Goal: Task Accomplishment & Management: Manage account settings

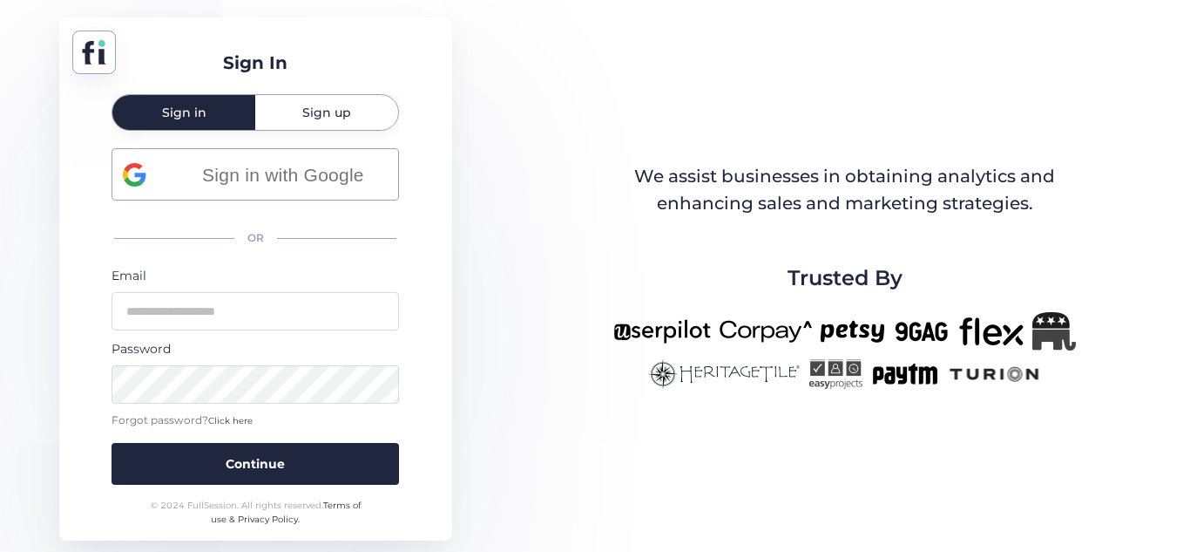
click at [356, 125] on div "Sign up" at bounding box center [326, 112] width 143 height 35
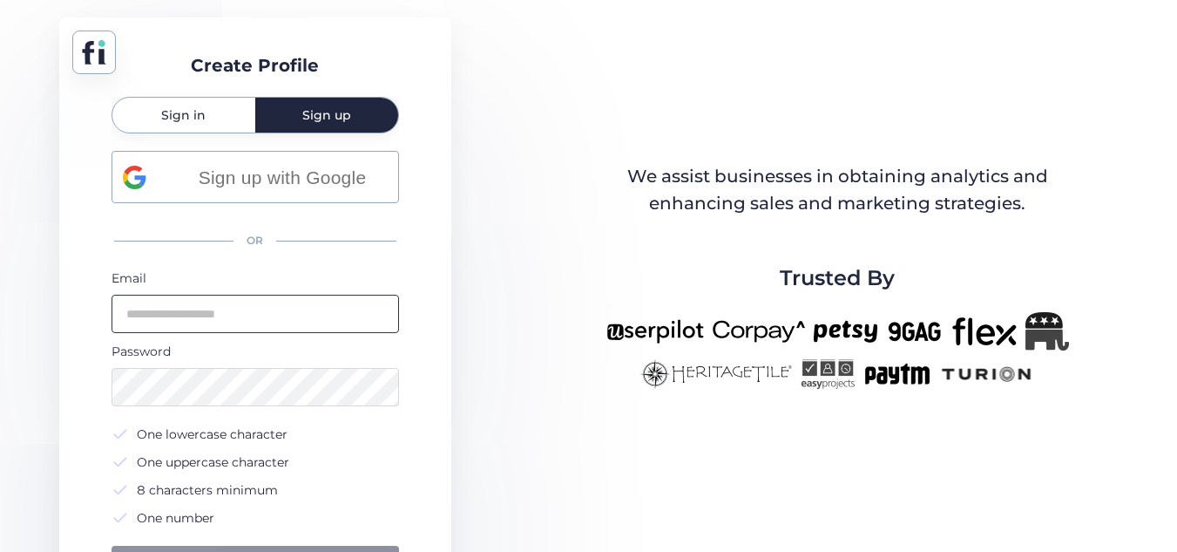
scroll to position [75, 0]
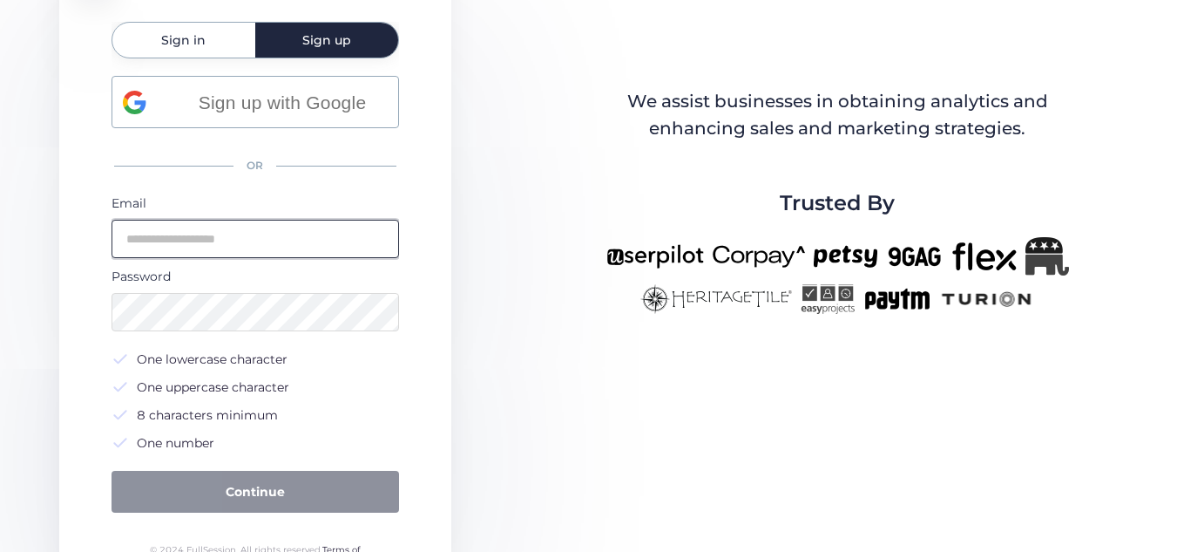
click at [275, 242] on input "email" at bounding box center [256, 239] width 288 height 38
type input "**********"
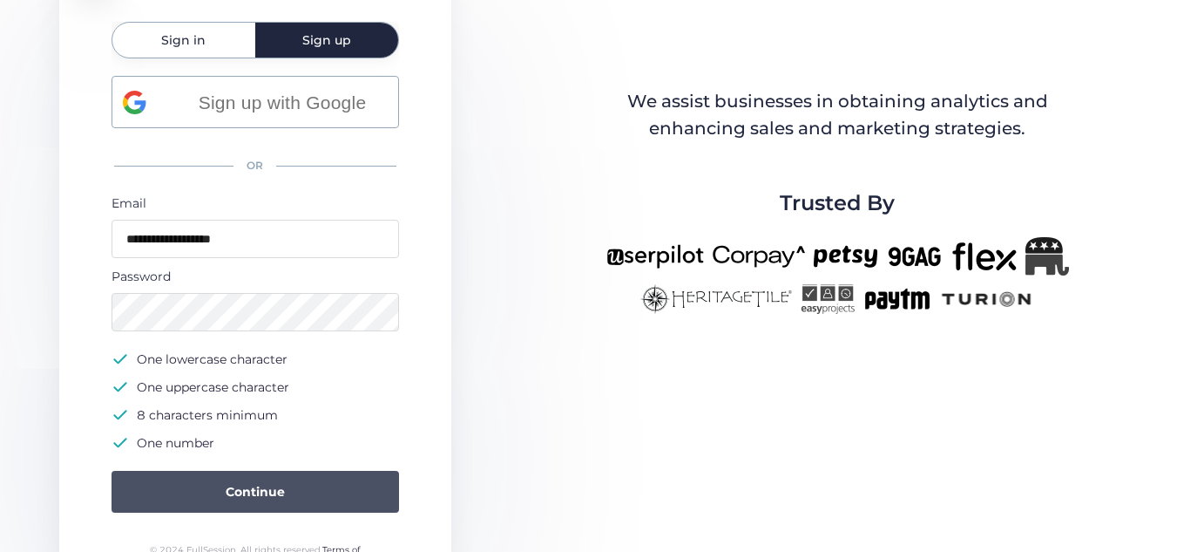
click at [319, 472] on button "Continue" at bounding box center [256, 492] width 288 height 42
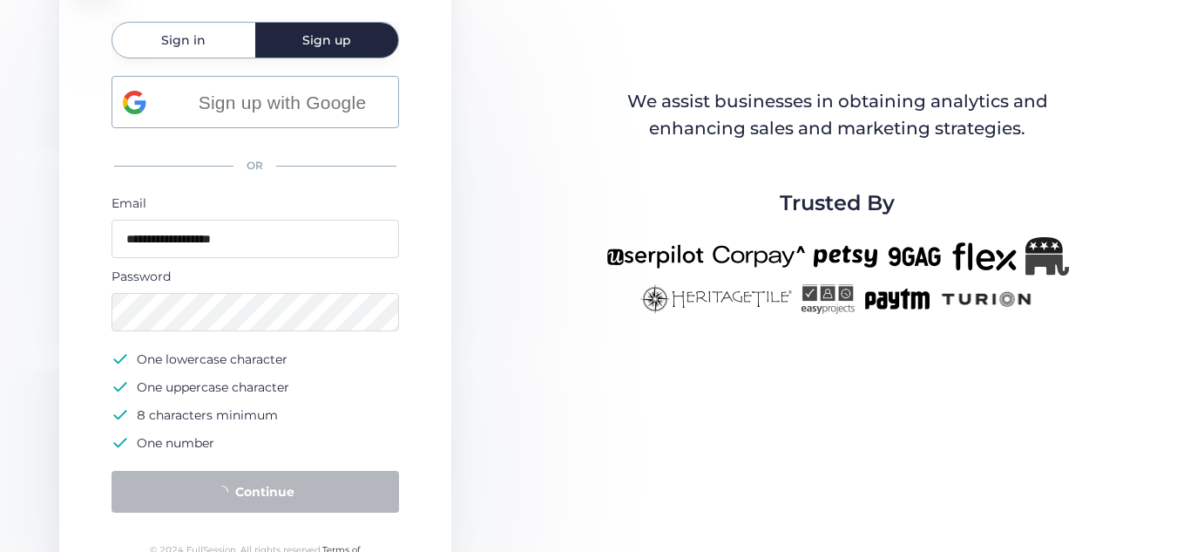
scroll to position [0, 0]
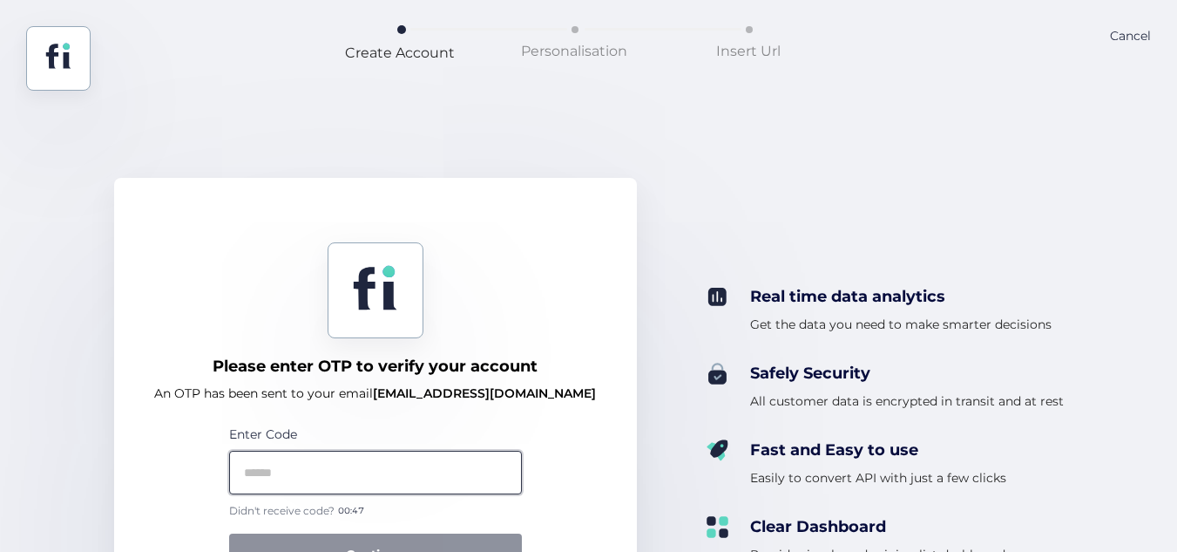
click at [429, 464] on input "text" at bounding box center [375, 473] width 293 height 44
paste input "******"
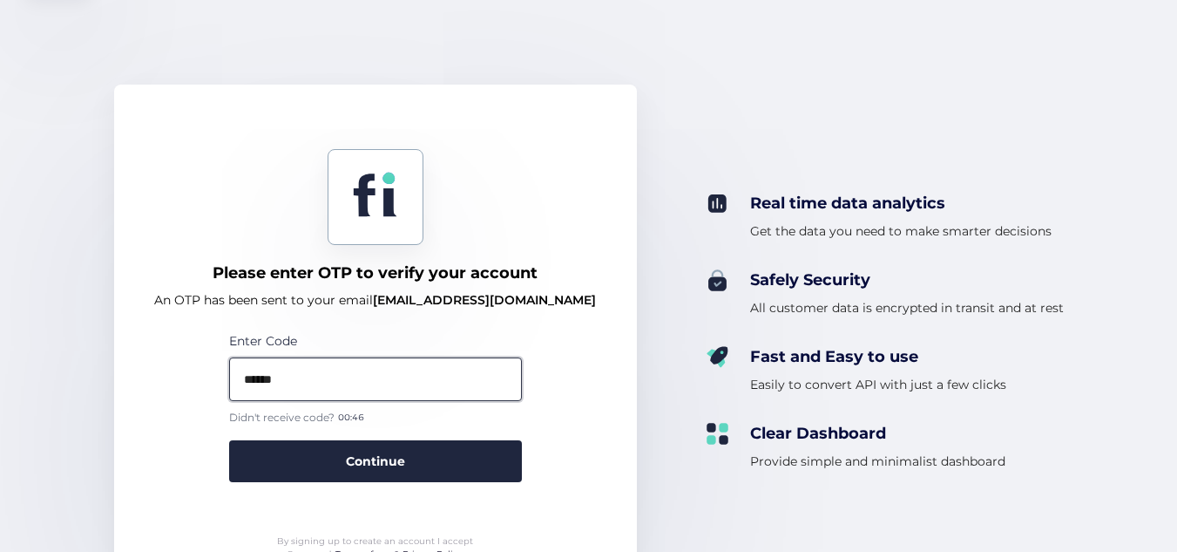
scroll to position [99, 0]
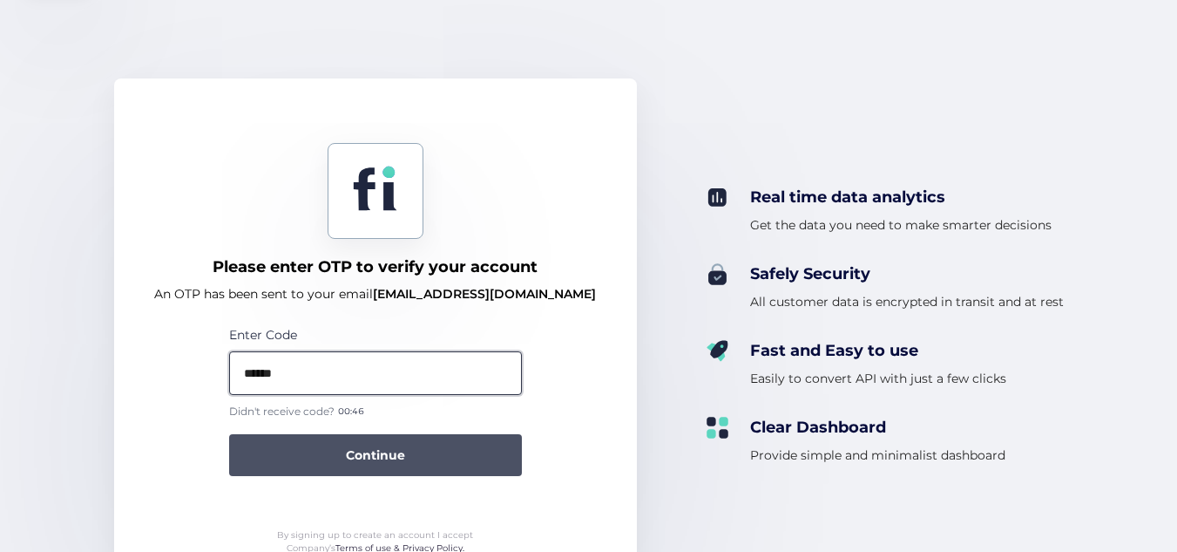
type input "******"
click at [429, 463] on button "Continue" at bounding box center [375, 455] width 293 height 42
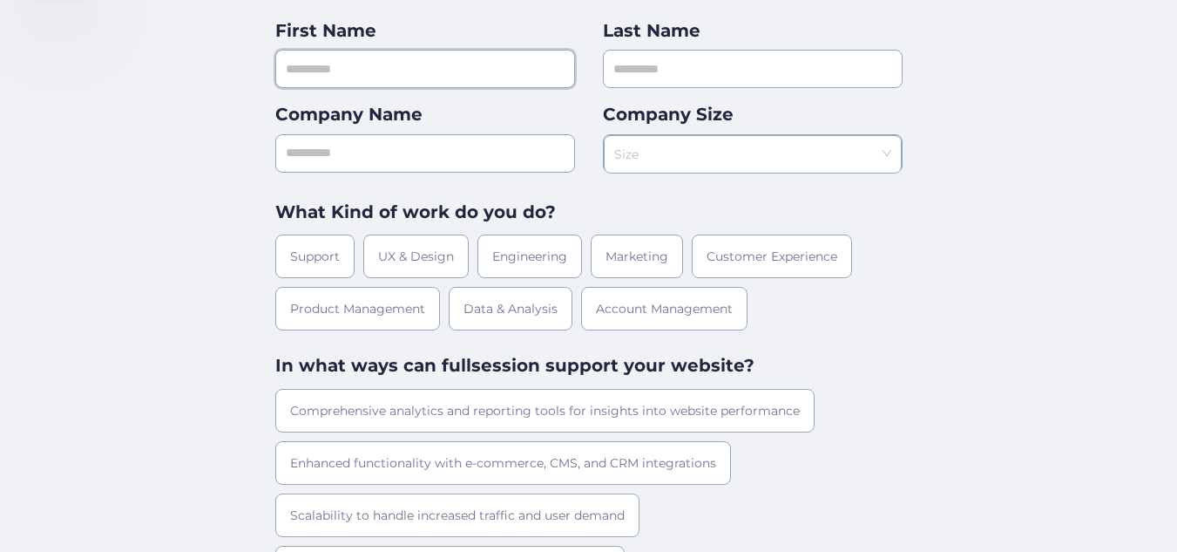
click at [413, 85] on input "text" at bounding box center [425, 69] width 300 height 38
type input "*****"
type input "******"
type input "*****"
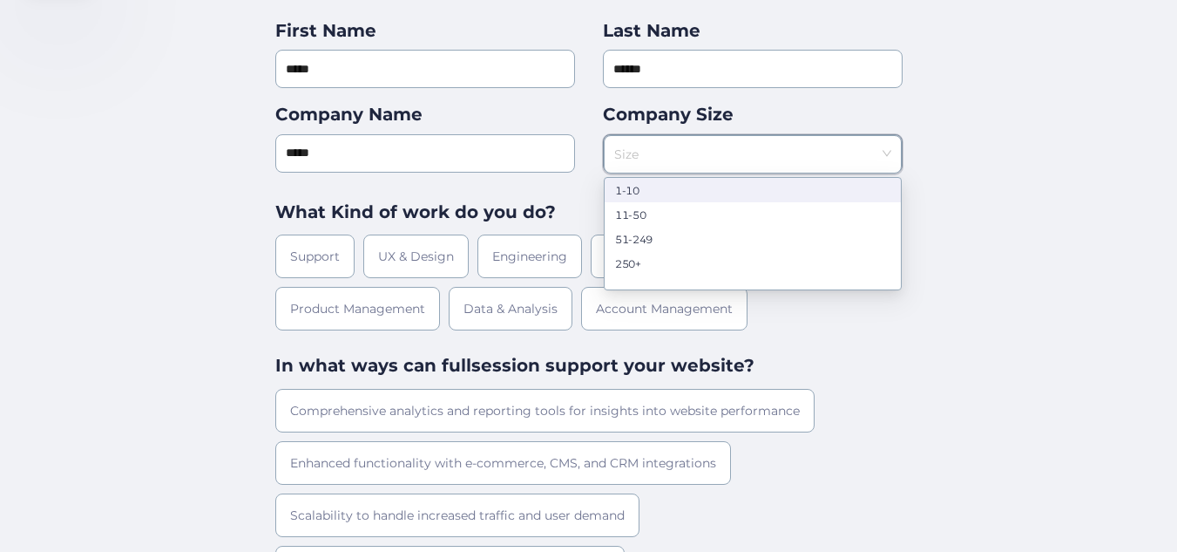
click at [669, 190] on div "1-10" at bounding box center [752, 189] width 275 height 13
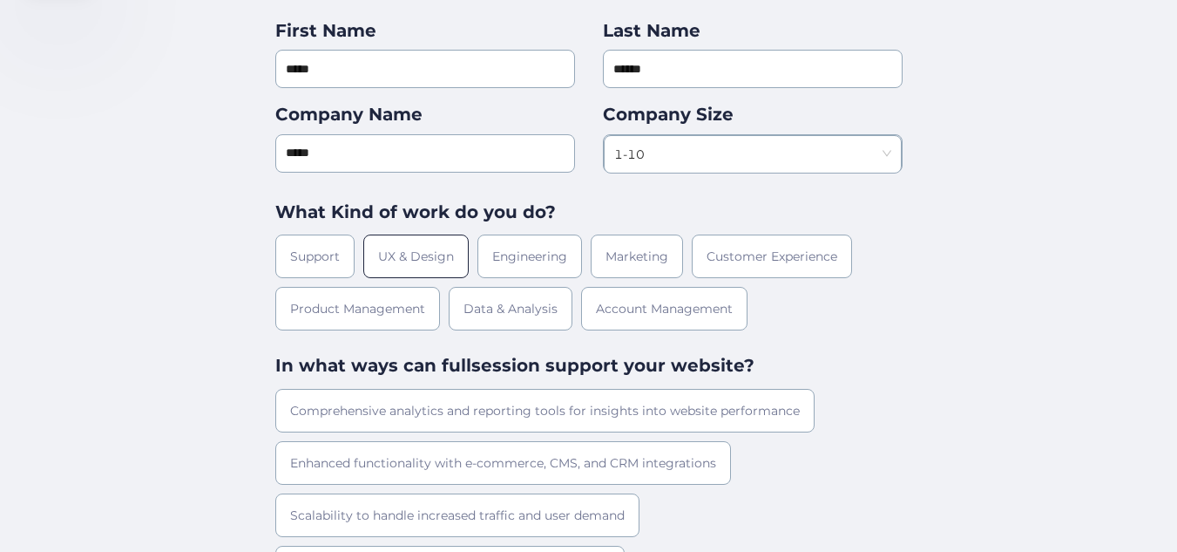
click at [428, 253] on div "UX & Design" at bounding box center [415, 256] width 105 height 44
click at [470, 403] on div "Comprehensive analytics and reporting tools for insights into website performan…" at bounding box center [544, 411] width 539 height 44
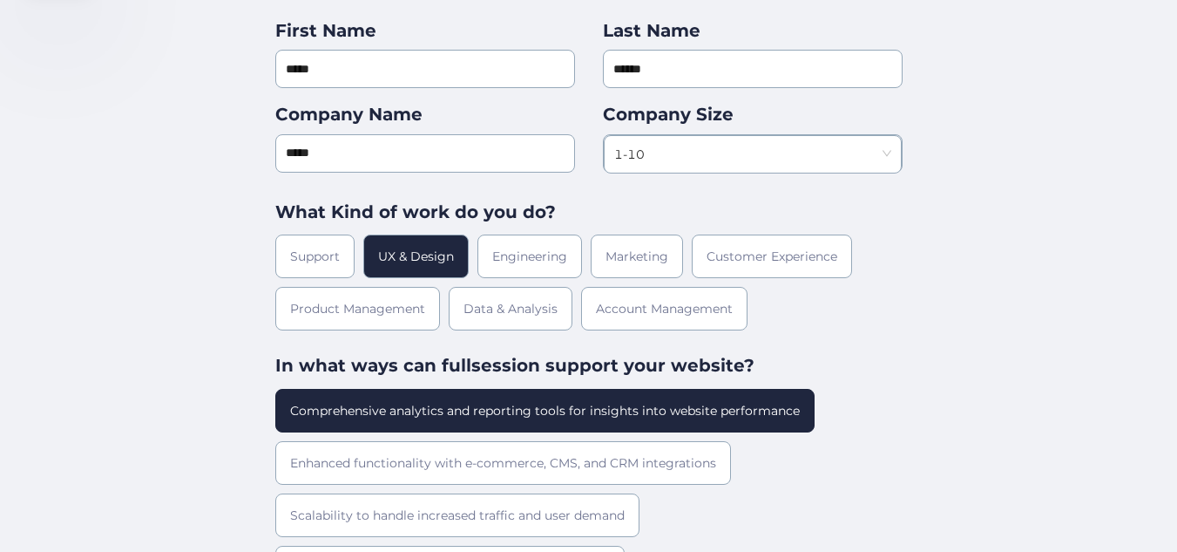
scroll to position [196, 0]
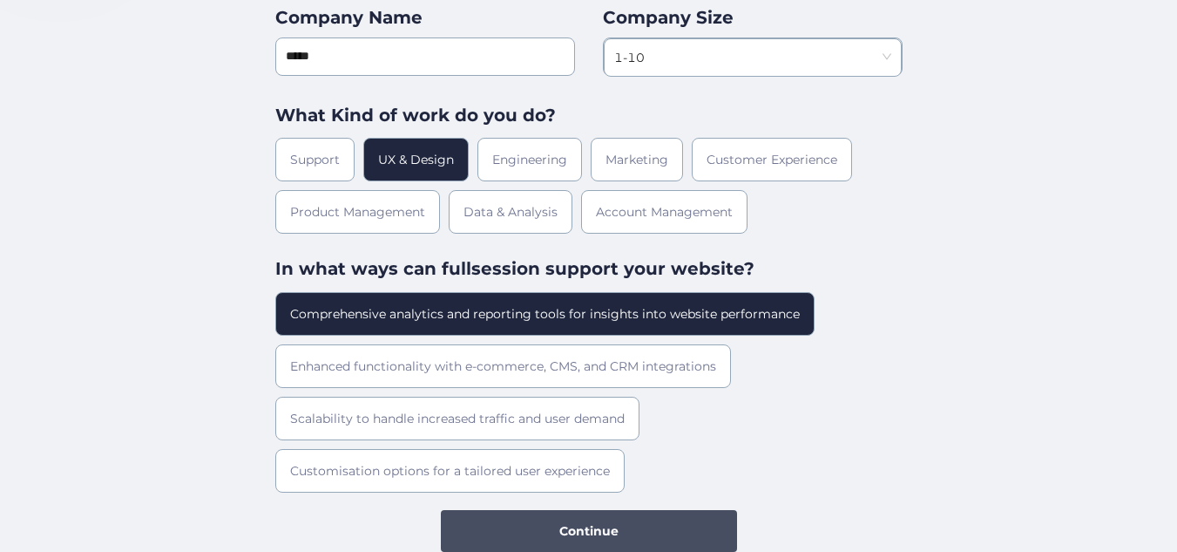
click at [539, 530] on button "Continue" at bounding box center [589, 531] width 296 height 42
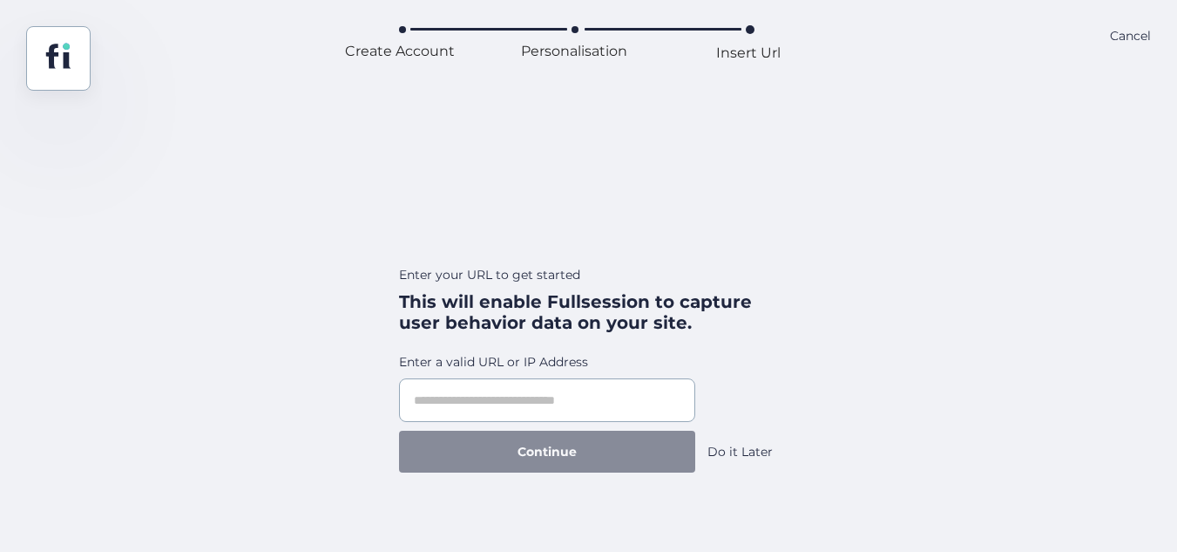
scroll to position [0, 0]
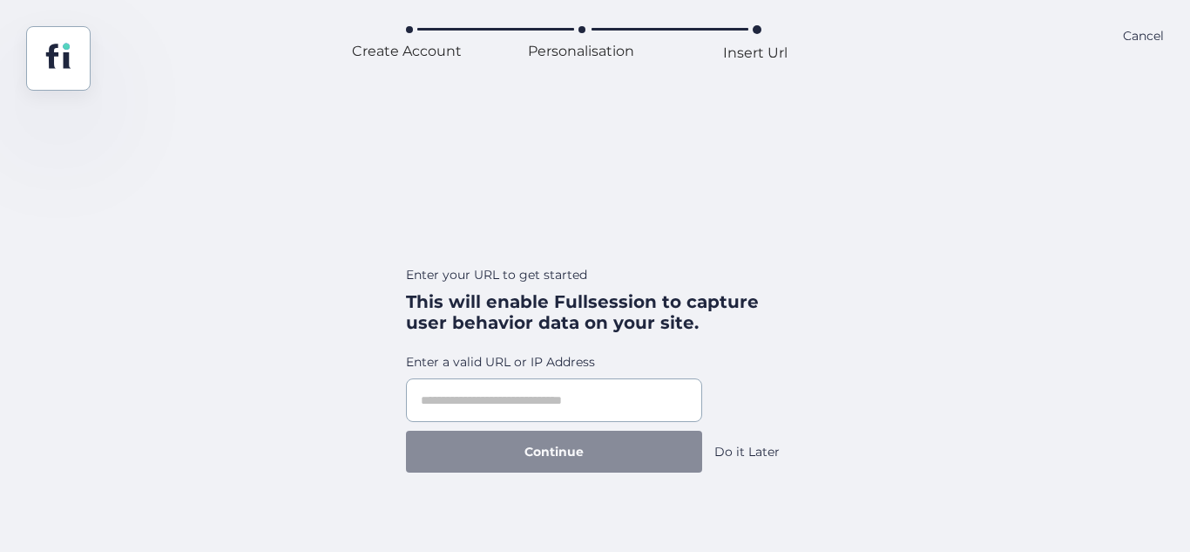
click at [752, 457] on div "Do it Later" at bounding box center [747, 451] width 65 height 19
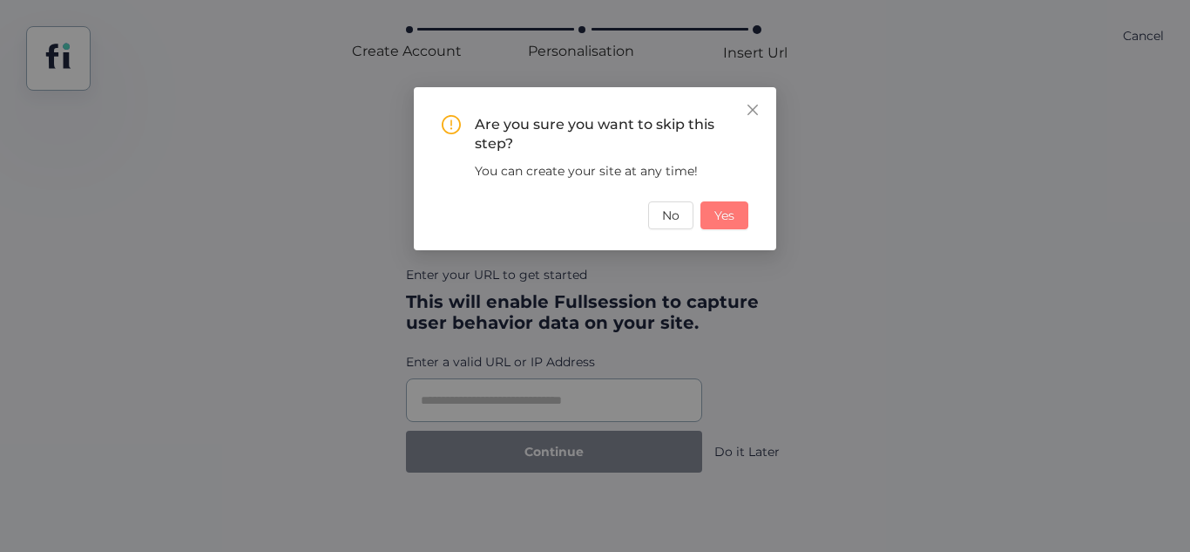
click at [722, 222] on span "Yes" at bounding box center [725, 215] width 20 height 19
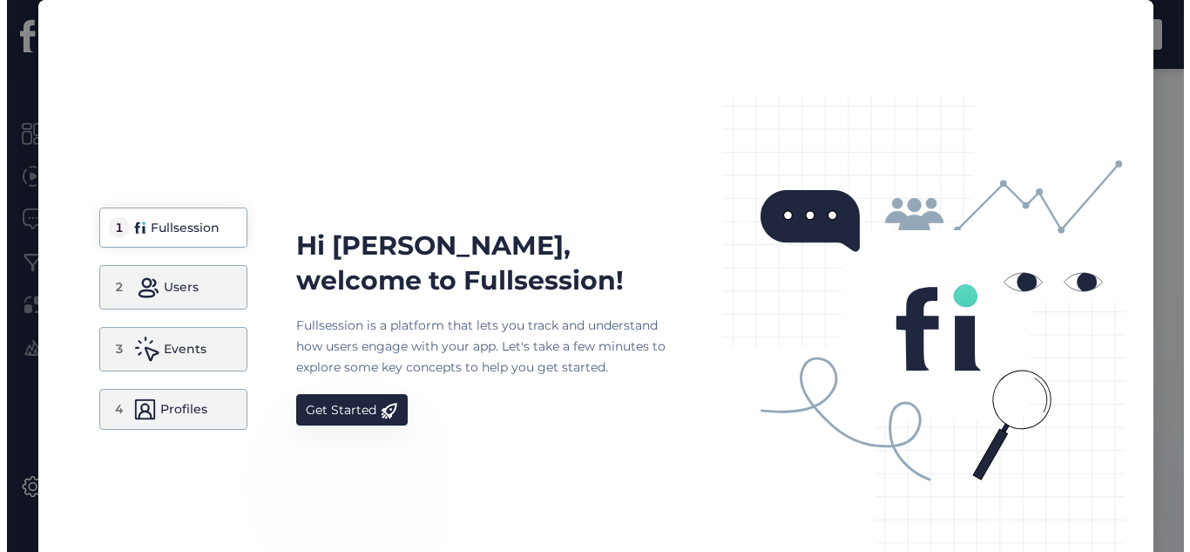
scroll to position [102, 0]
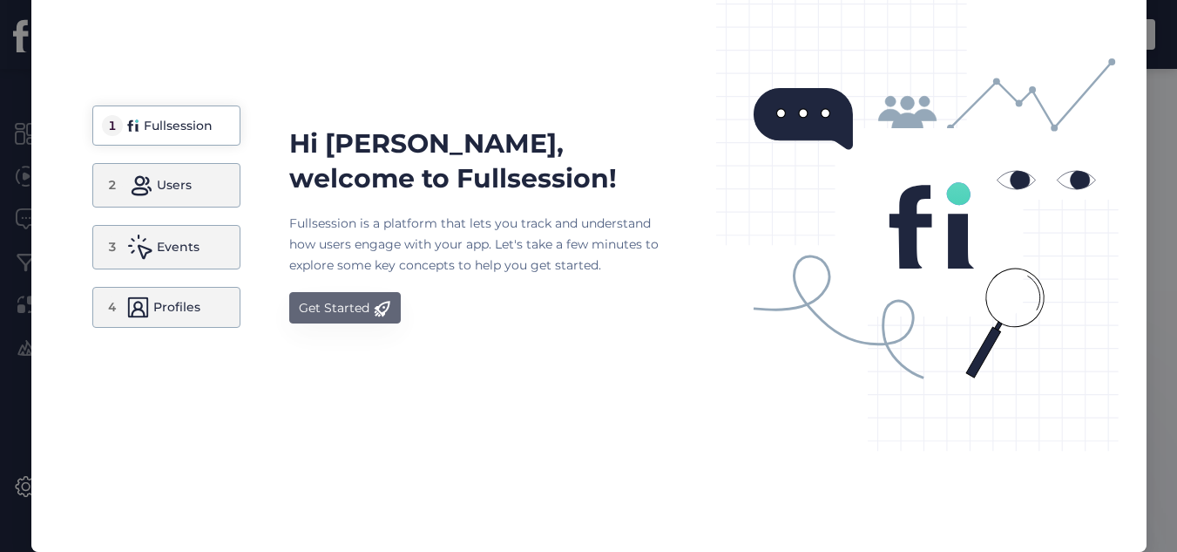
click at [303, 315] on div "Get Started" at bounding box center [334, 307] width 71 height 21
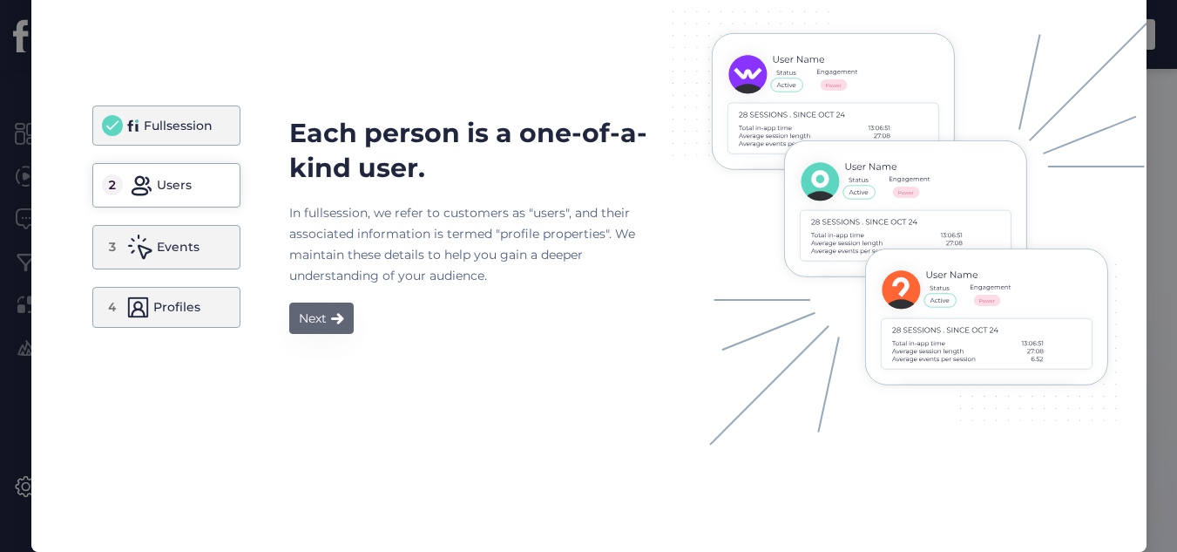
click at [290, 322] on button "Next" at bounding box center [321, 317] width 64 height 31
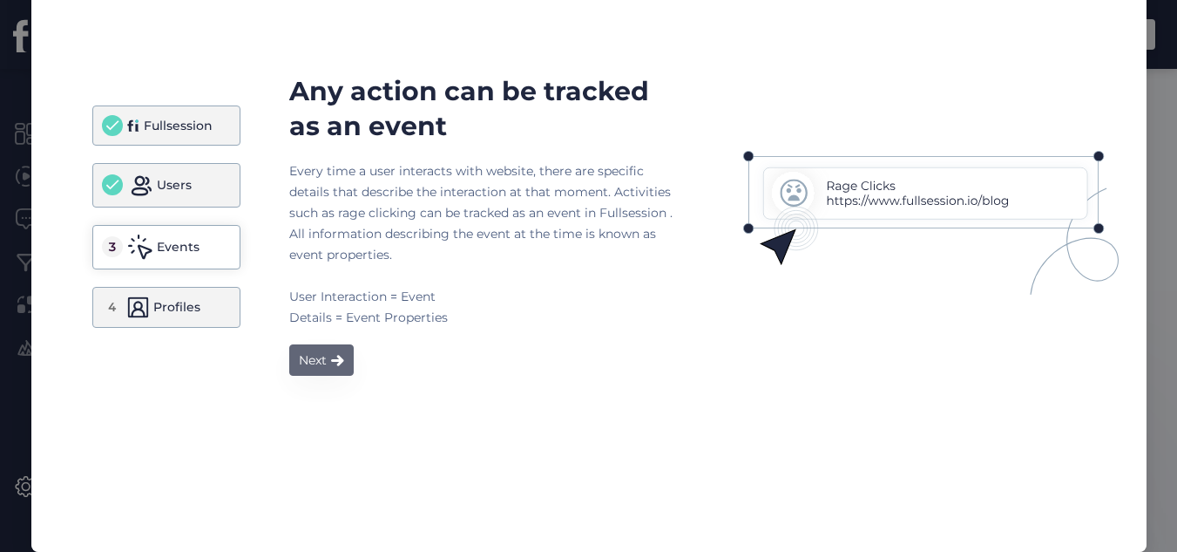
click at [290, 322] on div "Every time a user interacts with website, there are specific details that descr…" at bounding box center [480, 243] width 383 height 167
click at [302, 355] on div "Next" at bounding box center [313, 359] width 28 height 21
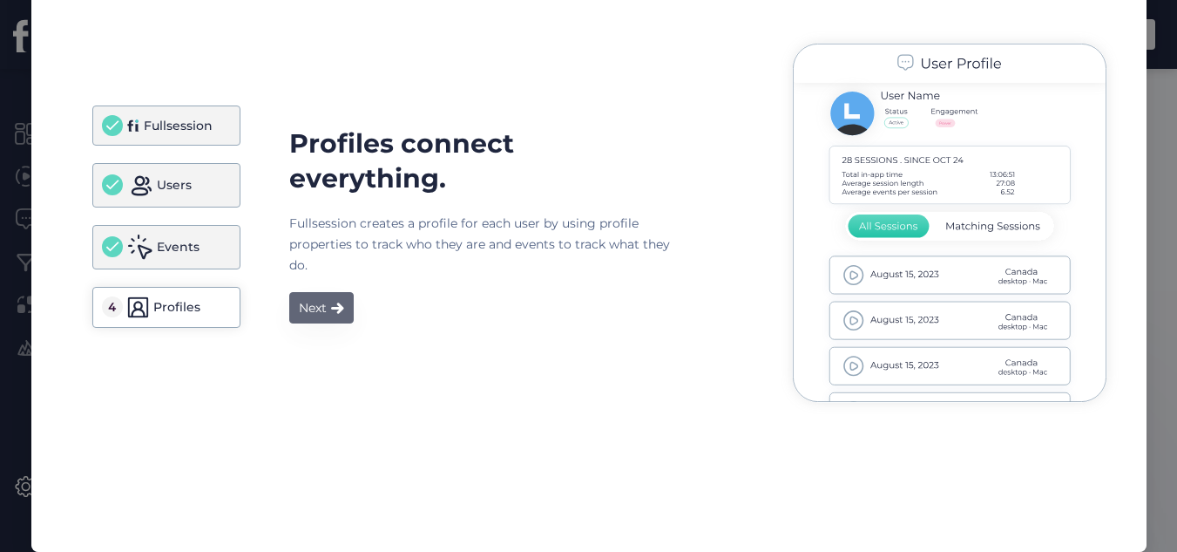
click at [315, 315] on div "Next" at bounding box center [313, 307] width 28 height 21
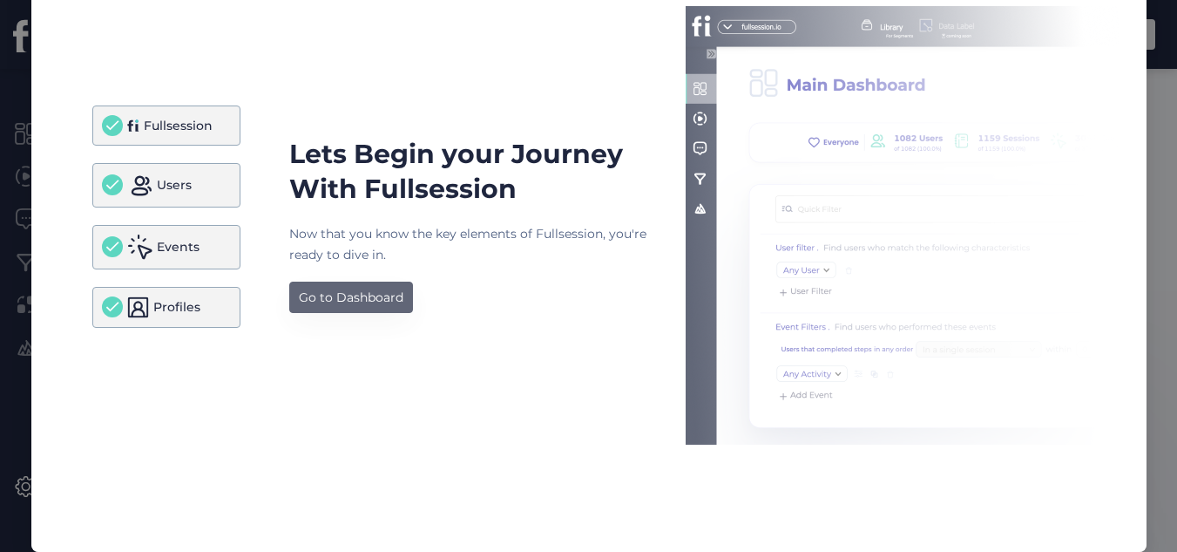
click at [336, 300] on div "Go to Dashboard" at bounding box center [351, 297] width 105 height 21
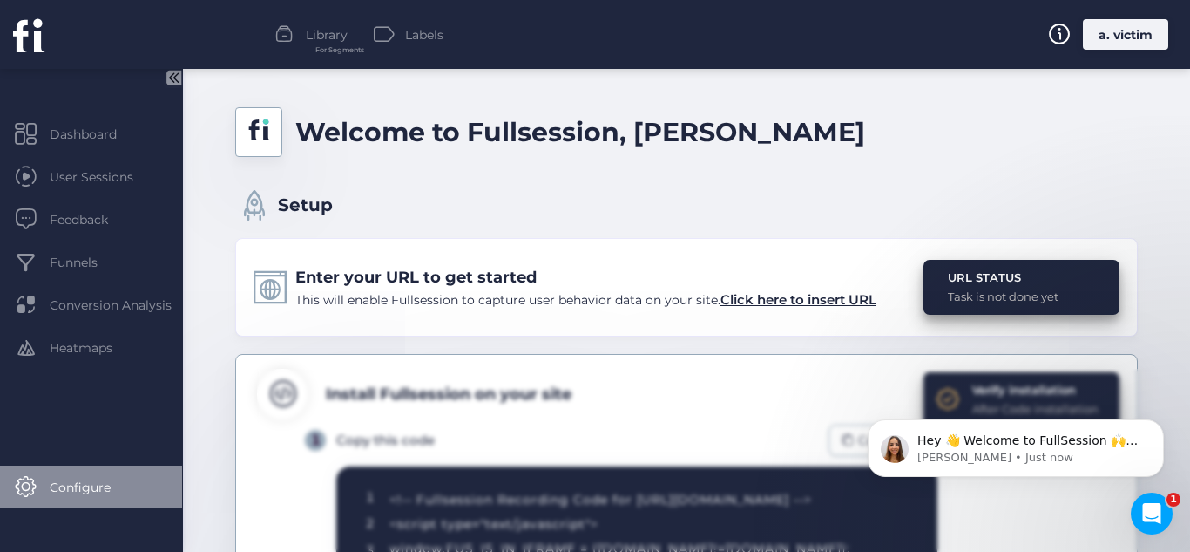
scroll to position [0, 0]
click at [81, 484] on span "Configure" at bounding box center [93, 487] width 87 height 19
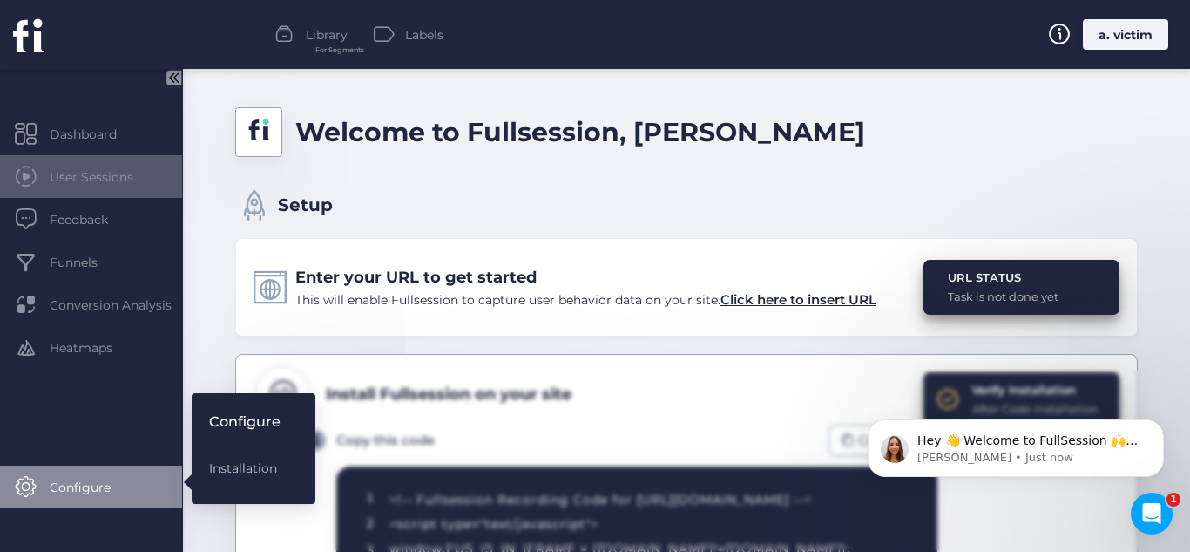
click at [116, 187] on div "User Sessions" at bounding box center [91, 176] width 182 height 43
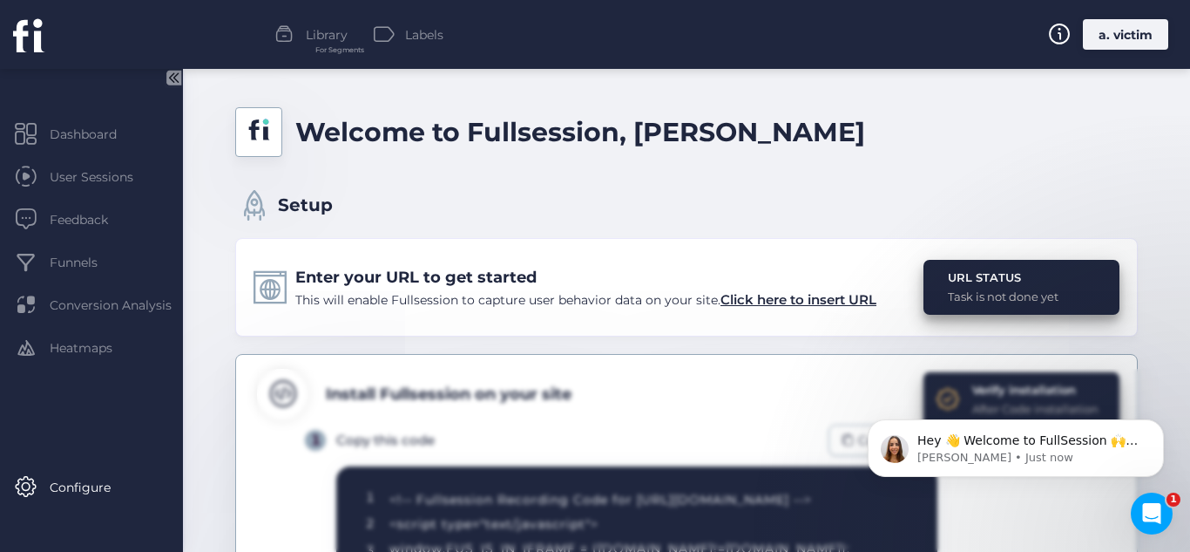
click at [1121, 41] on div "a. victim" at bounding box center [1125, 34] width 85 height 31
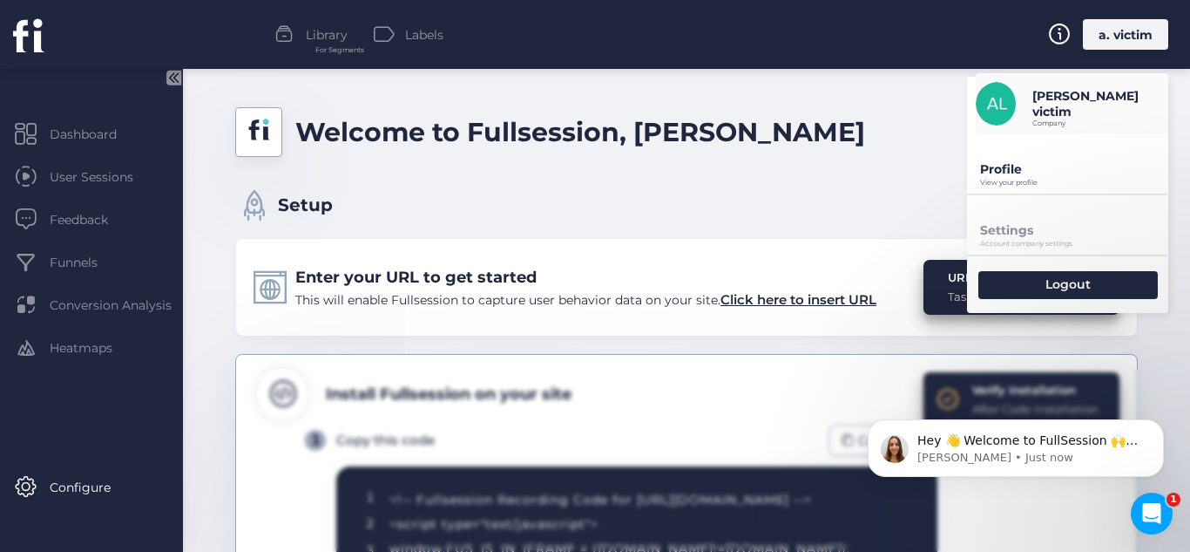
click at [1047, 178] on div "Profile View your profile" at bounding box center [1067, 163] width 201 height 59
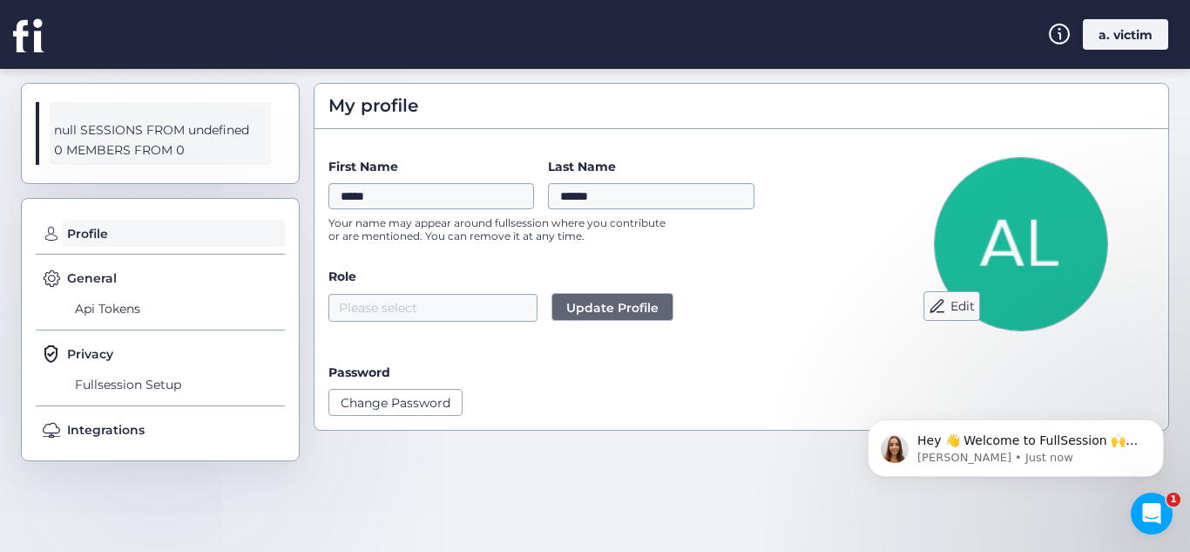
click at [102, 285] on span "General" at bounding box center [92, 277] width 50 height 19
click at [127, 316] on span "Api Tokens" at bounding box center [178, 309] width 214 height 28
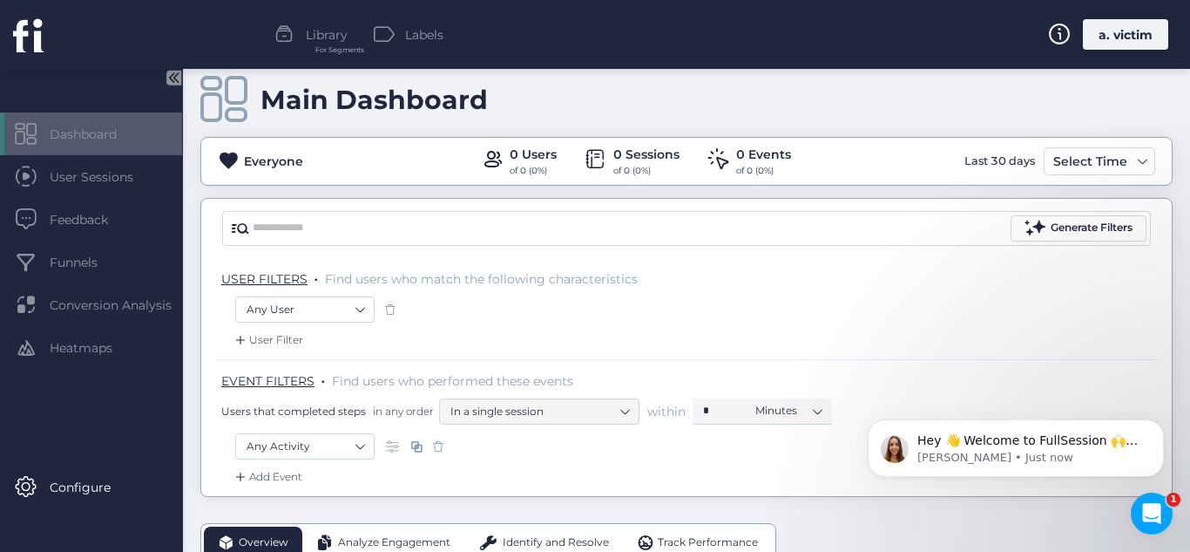
scroll to position [3, 0]
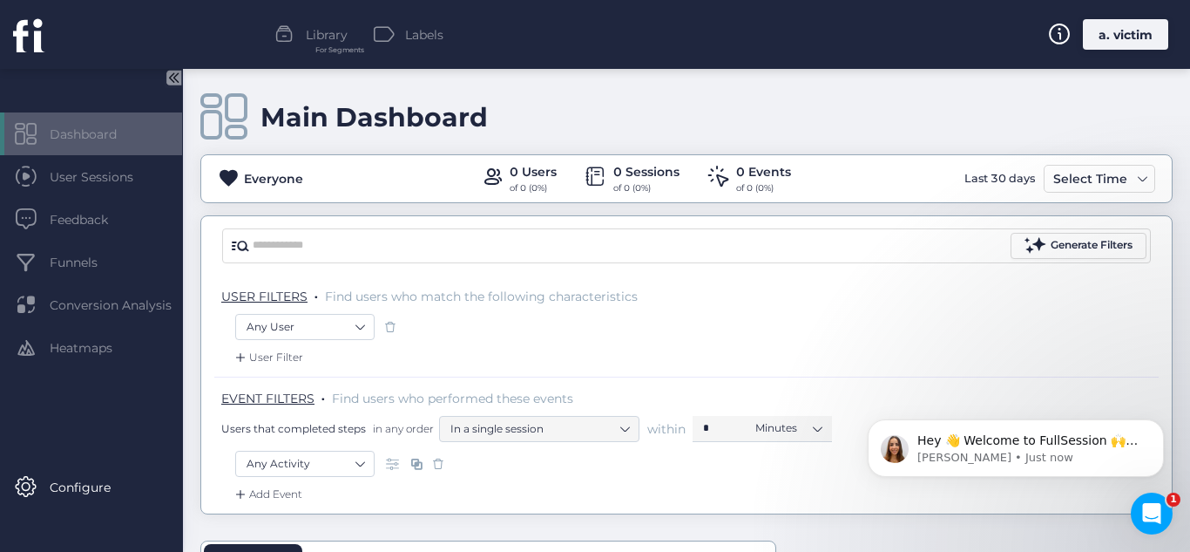
click at [527, 171] on div "0 Users" at bounding box center [533, 171] width 47 height 19
click at [128, 178] on span "User Sessions" at bounding box center [105, 176] width 110 height 19
click at [1127, 40] on div "a. victim" at bounding box center [1125, 34] width 85 height 31
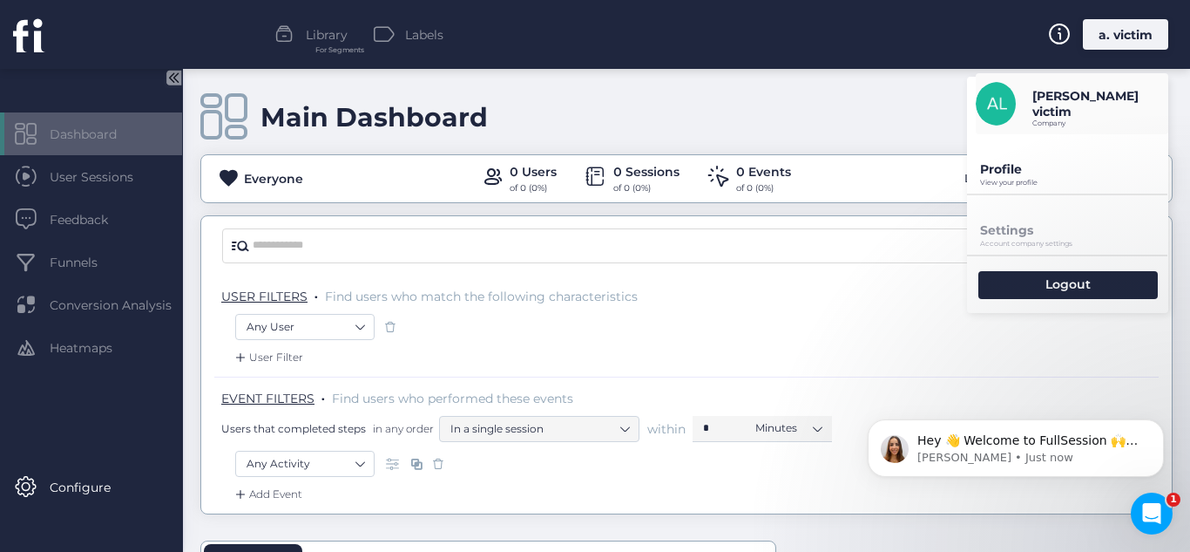
click at [1034, 241] on p "Account company settings" at bounding box center [1074, 244] width 188 height 8
click at [1044, 183] on p "View your profile" at bounding box center [1074, 183] width 188 height 8
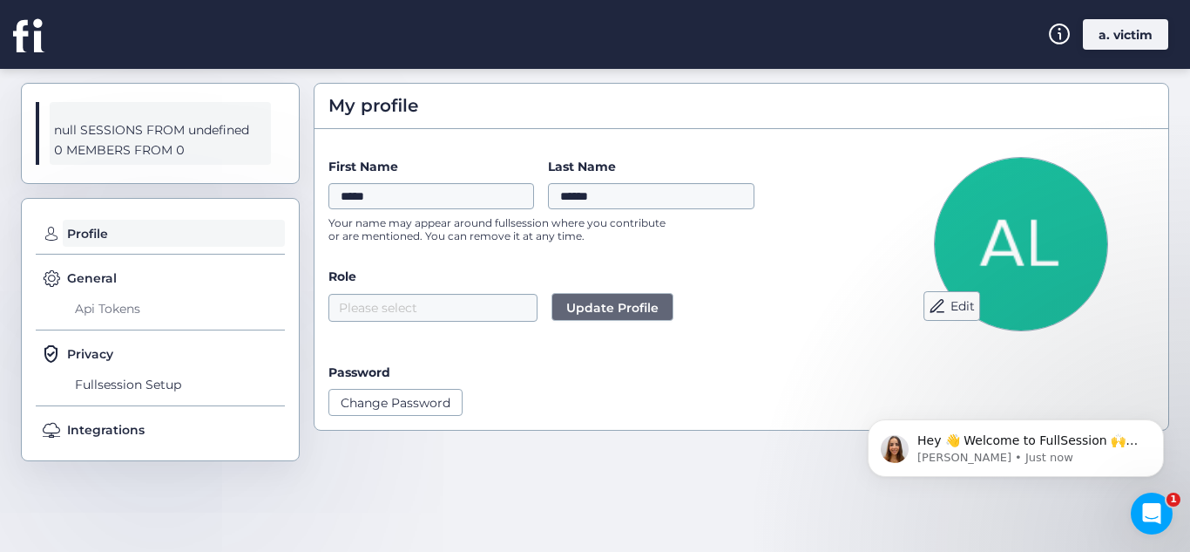
click at [132, 315] on span "Api Tokens" at bounding box center [178, 309] width 214 height 28
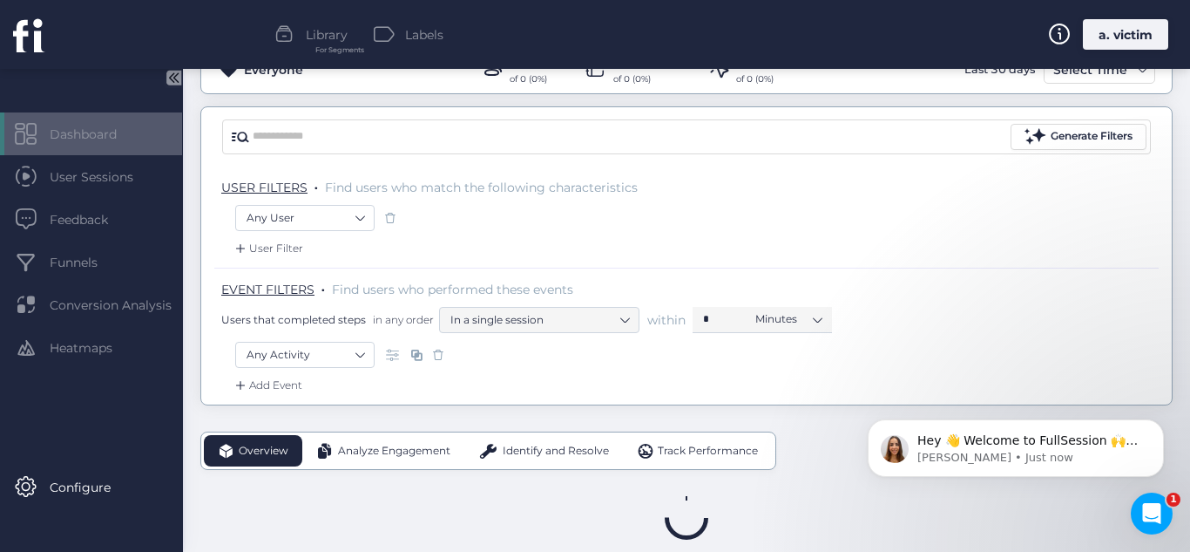
scroll to position [106, 0]
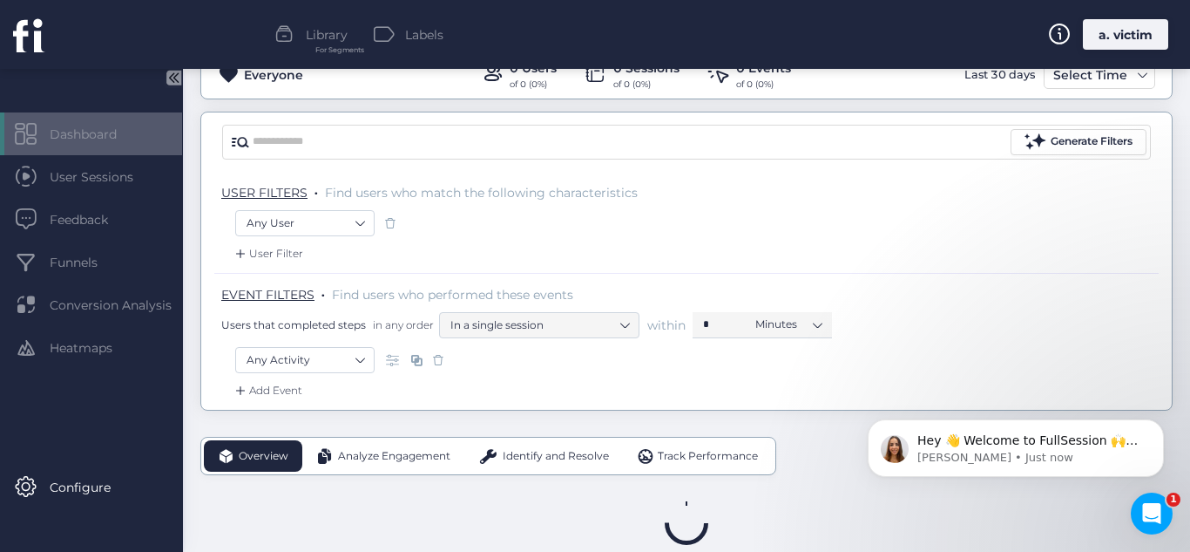
click at [988, 231] on div "Any User" at bounding box center [686, 225] width 903 height 30
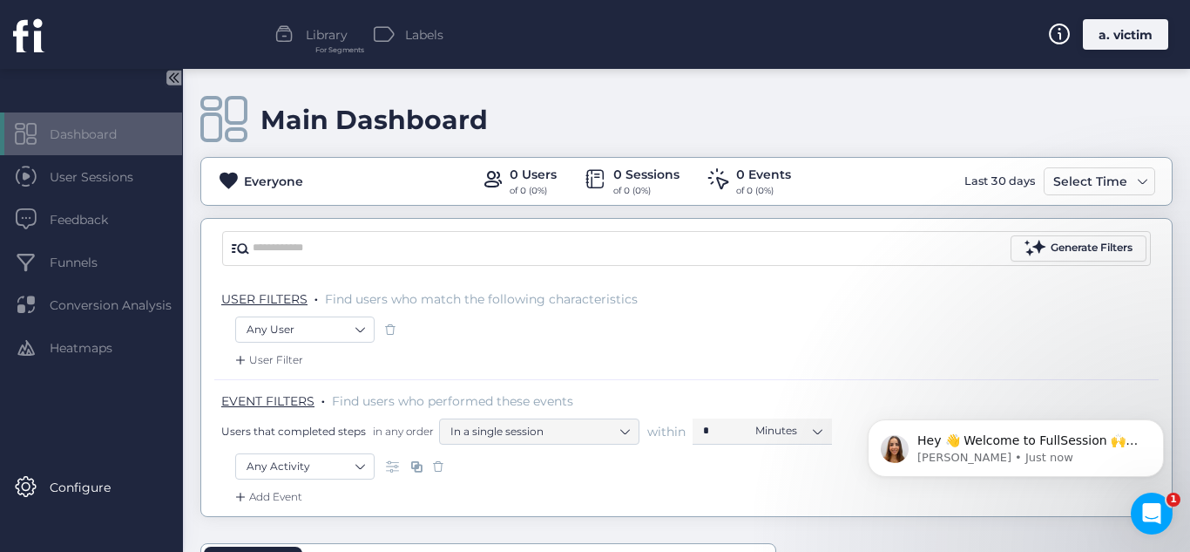
click at [275, 358] on div "User Filter" at bounding box center [267, 359] width 71 height 17
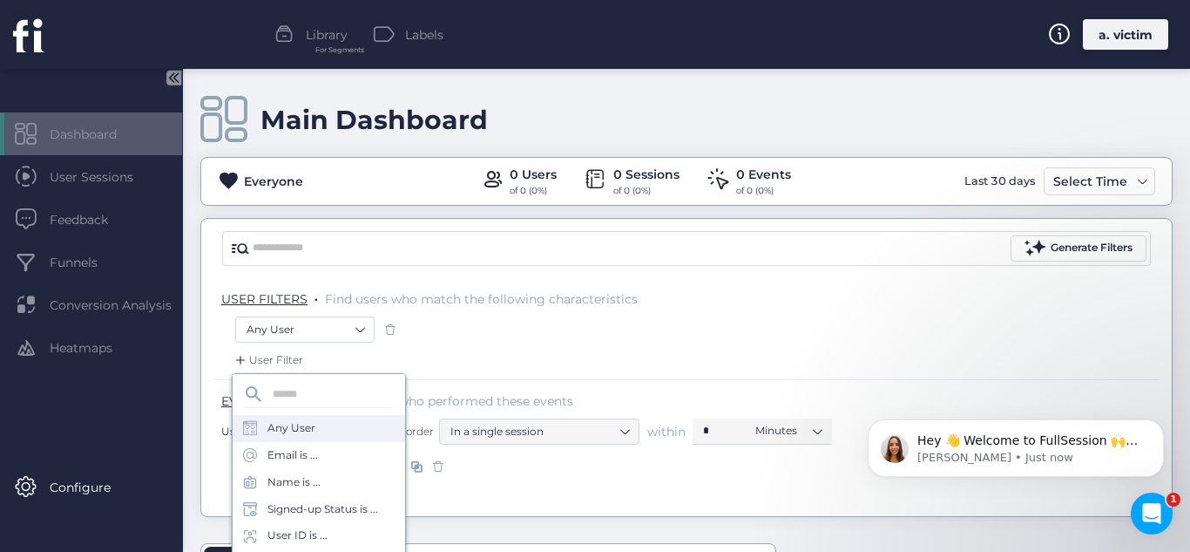
click at [324, 426] on div "Any User" at bounding box center [319, 428] width 173 height 27
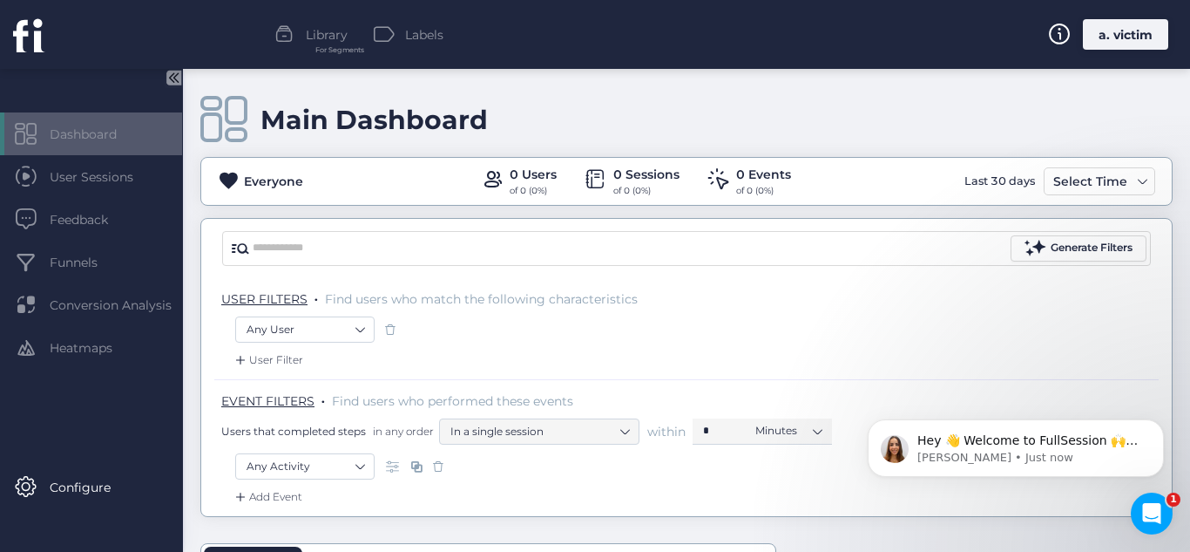
scroll to position [139, 0]
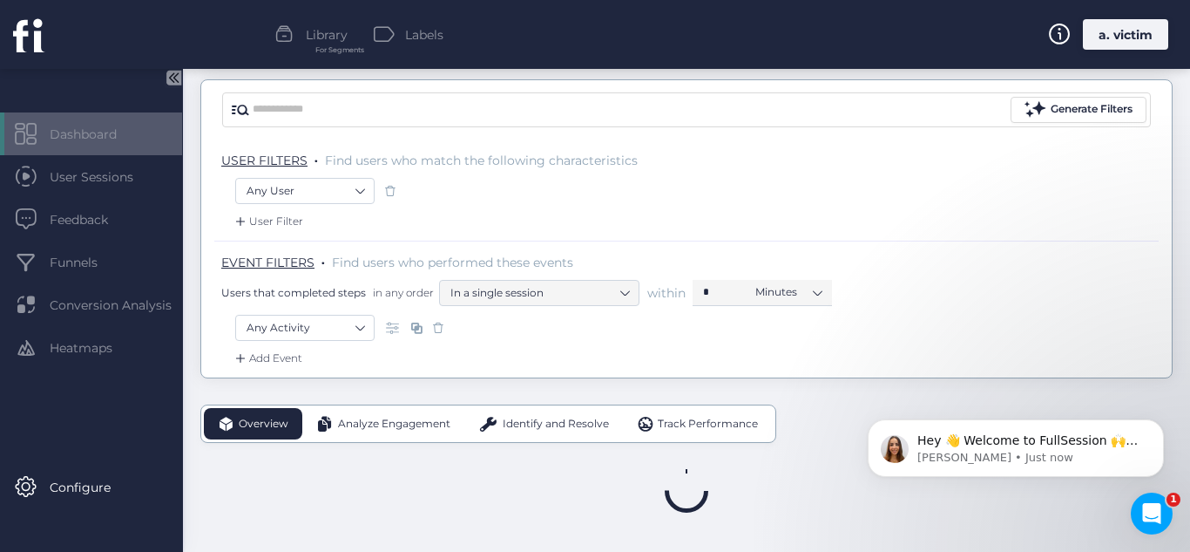
click at [281, 356] on div "Add Event" at bounding box center [267, 357] width 71 height 17
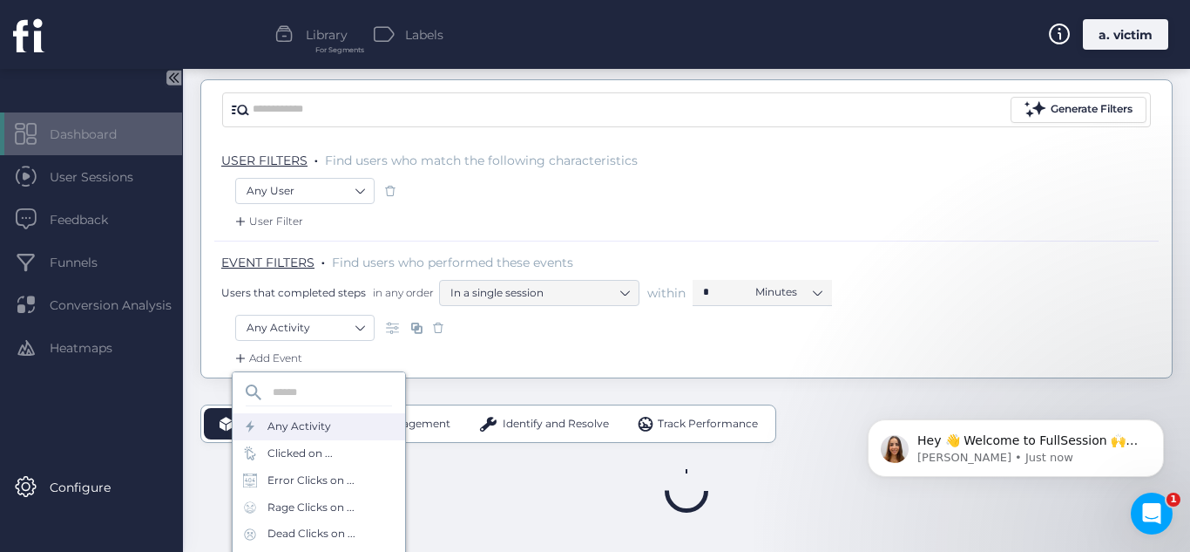
click at [307, 424] on div "Any Activity" at bounding box center [300, 426] width 64 height 17
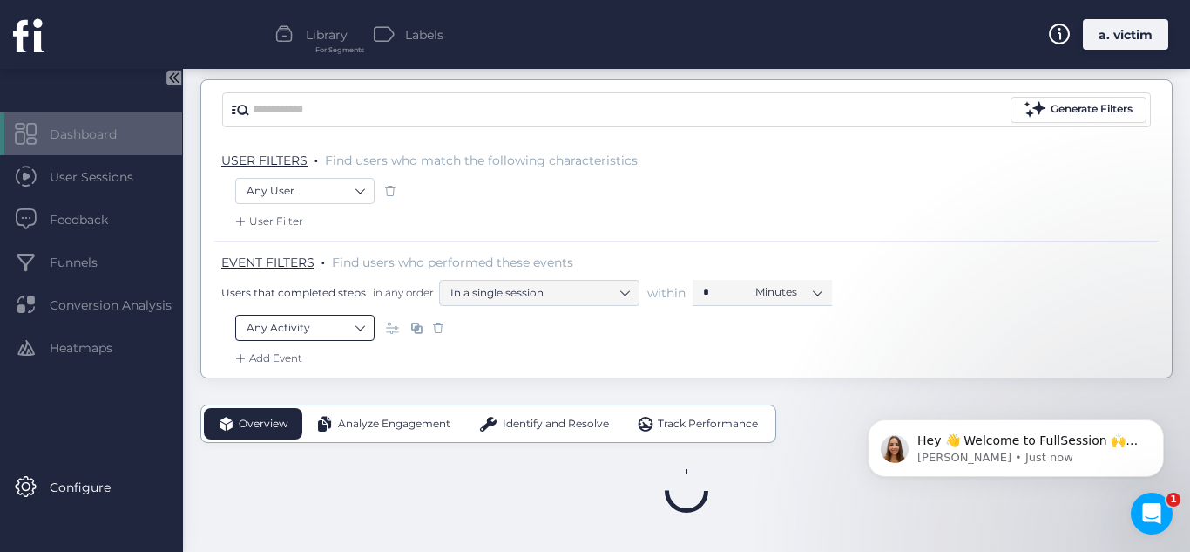
click at [342, 336] on nz-select-item "Any Activity" at bounding box center [305, 328] width 117 height 26
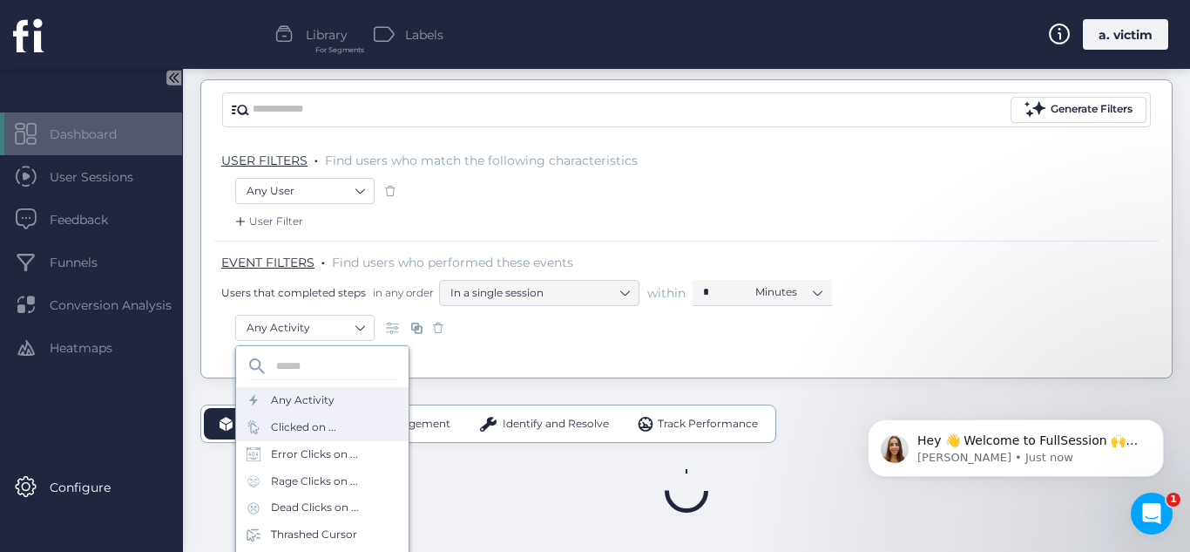
click at [330, 420] on div "Clicked on ..." at bounding box center [303, 427] width 65 height 17
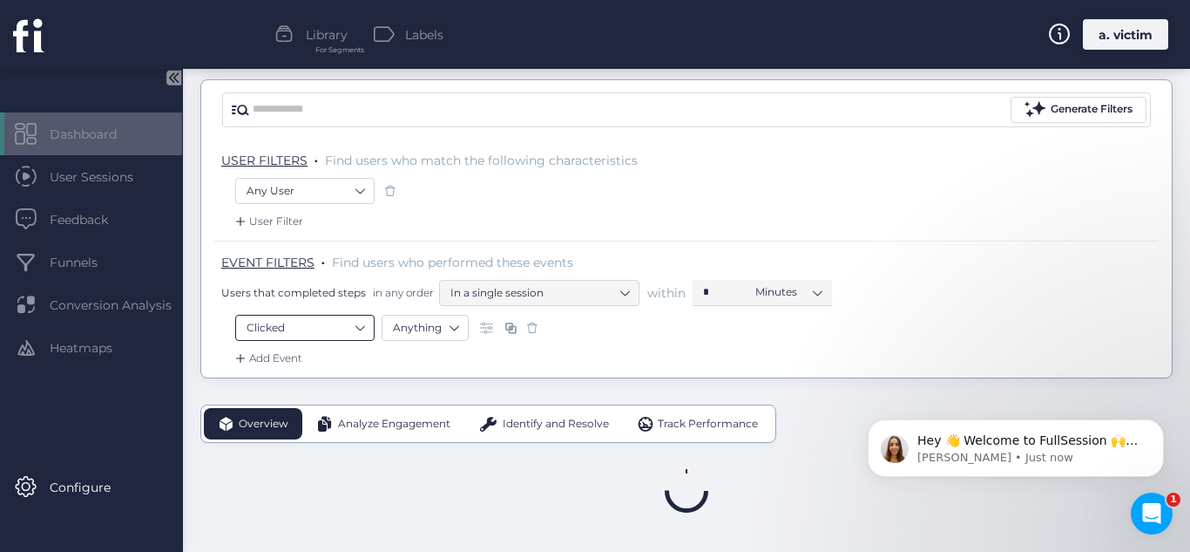
click at [347, 328] on nz-select-item "Clicked" at bounding box center [305, 328] width 117 height 26
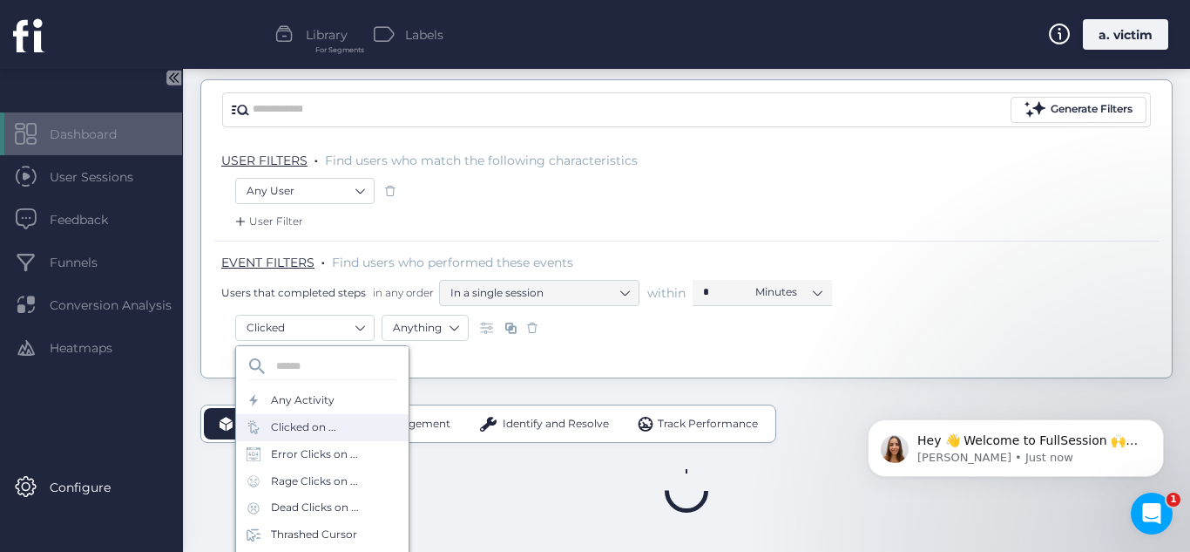
click at [344, 424] on div "Clicked on ..." at bounding box center [322, 427] width 173 height 27
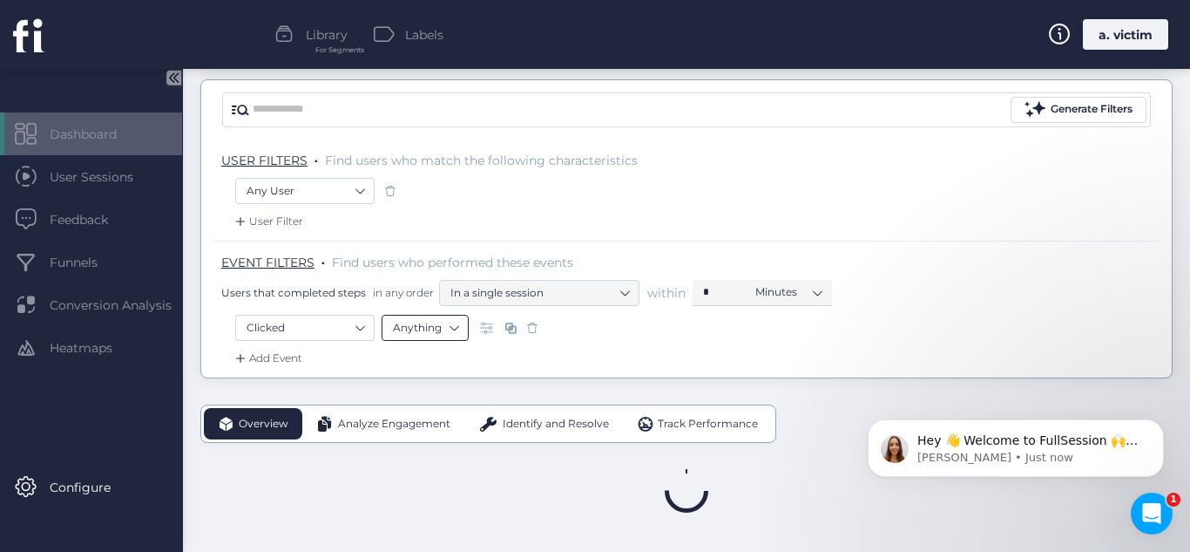
click at [429, 328] on nz-select-item "Anything" at bounding box center [425, 328] width 64 height 26
click at [423, 373] on nz-option-item "Selector" at bounding box center [425, 382] width 85 height 24
click at [494, 339] on nz-select-item "is" at bounding box center [519, 328] width 64 height 26
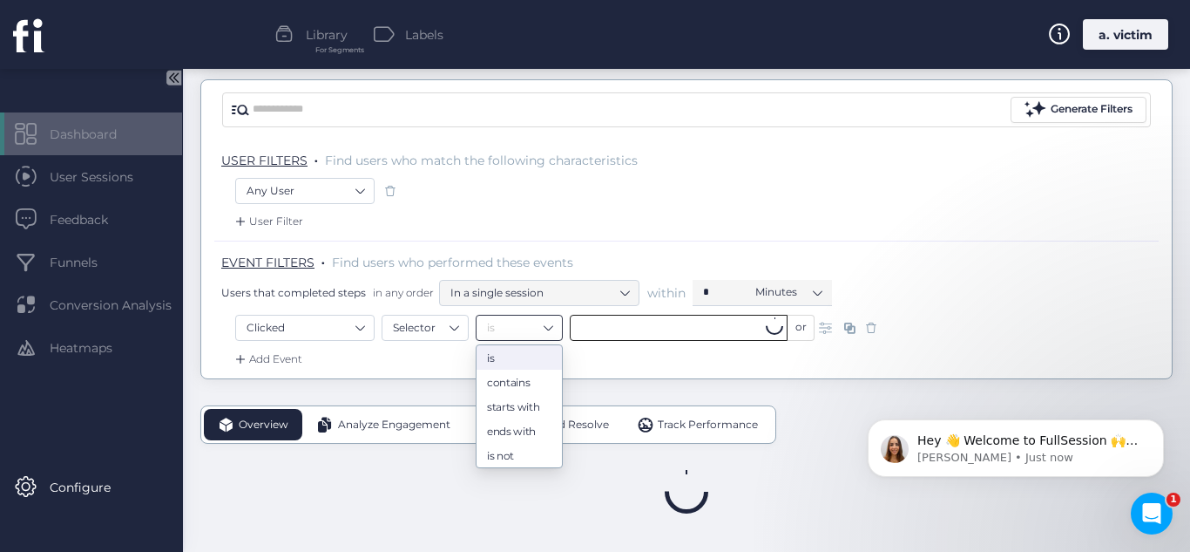
click at [600, 336] on input "text" at bounding box center [679, 328] width 218 height 26
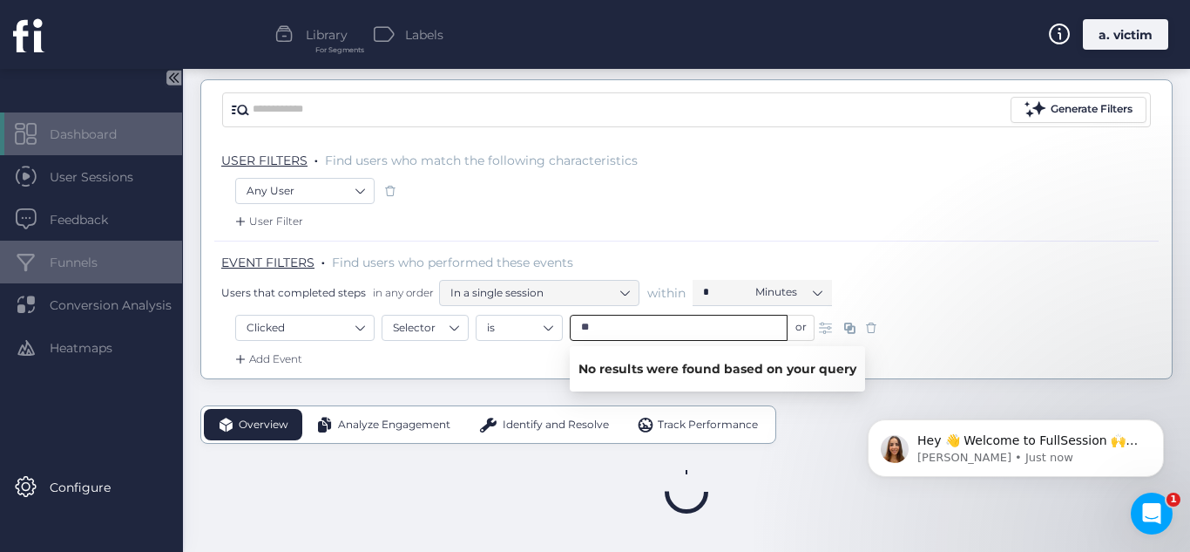
type input "**"
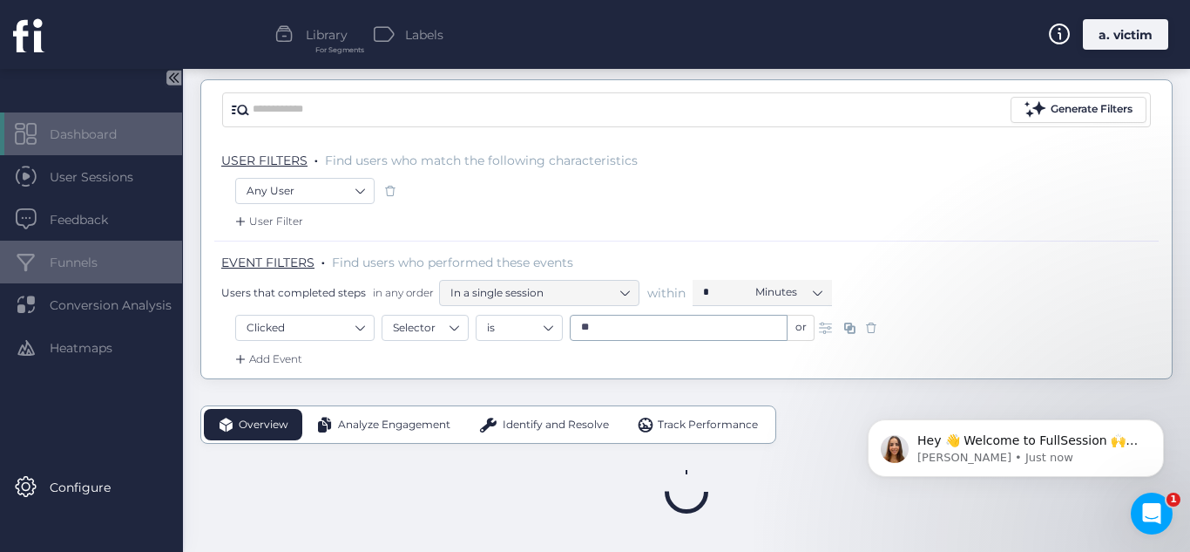
click at [107, 263] on span "Funnels" at bounding box center [87, 262] width 74 height 19
click at [105, 128] on span "Dashboard" at bounding box center [96, 134] width 93 height 19
click at [326, 36] on span "Library" at bounding box center [327, 34] width 42 height 19
click at [430, 51] on div "Library For Segments Labels a. victim" at bounding box center [595, 34] width 1190 height 69
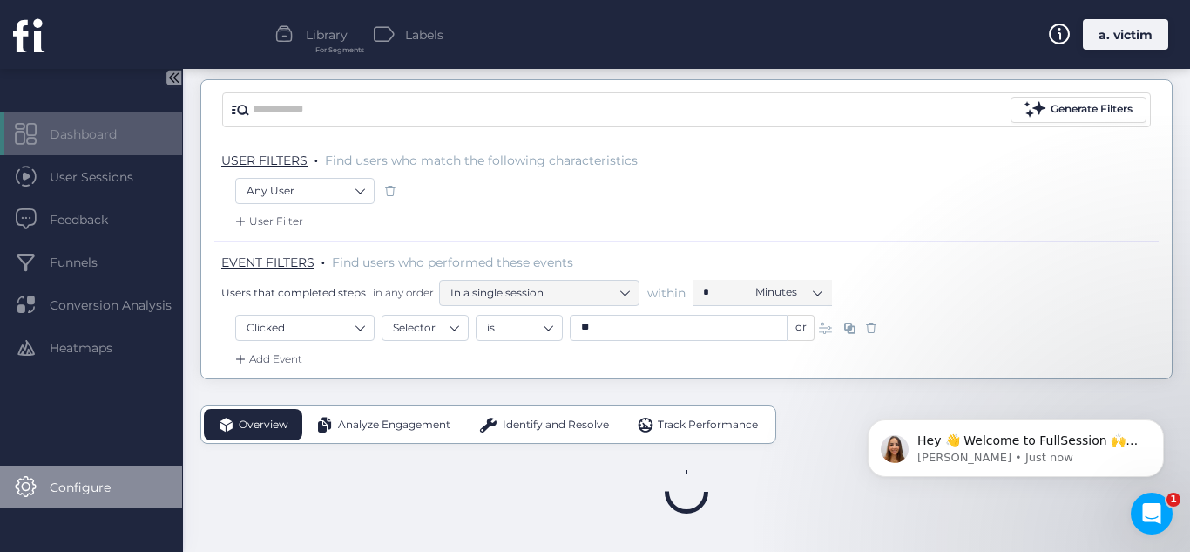
click at [58, 485] on span "Configure" at bounding box center [93, 487] width 87 height 19
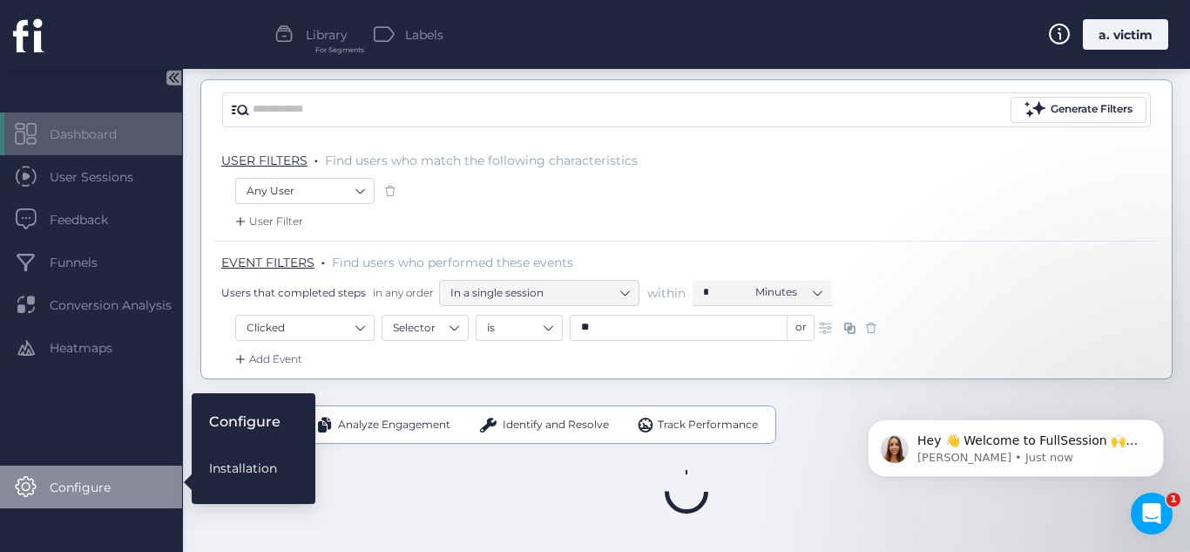
click at [242, 464] on div "Installation" at bounding box center [244, 467] width 71 height 19
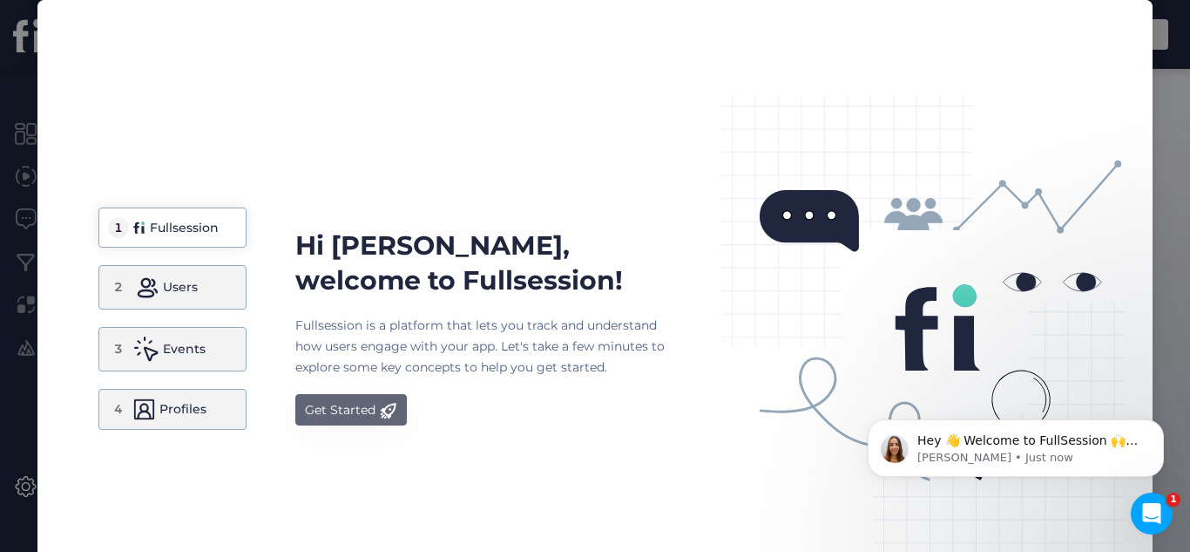
click at [336, 403] on div "Get Started" at bounding box center [340, 409] width 71 height 21
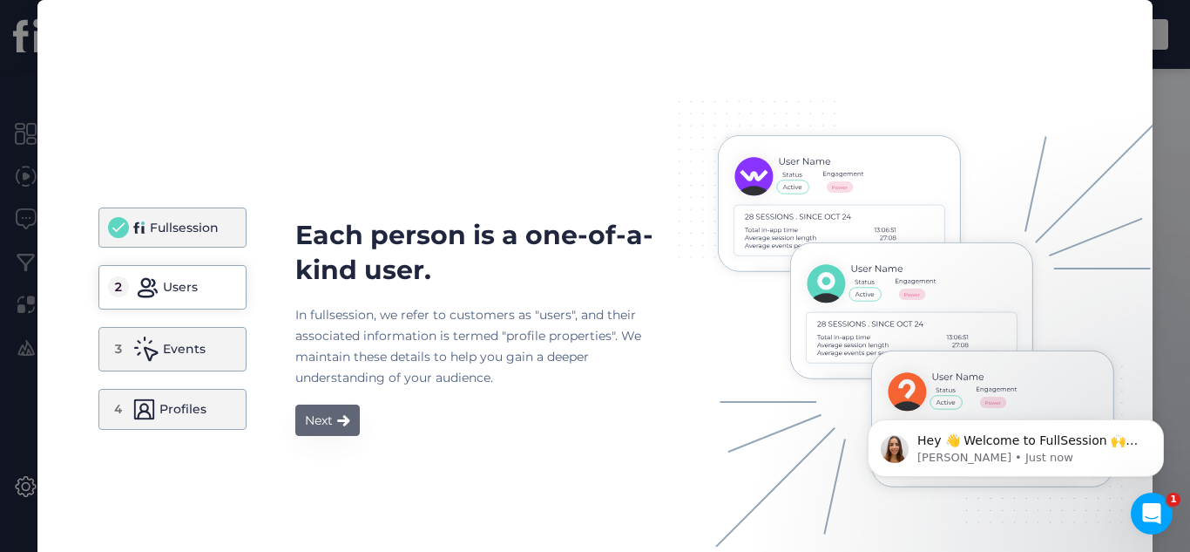
click at [339, 429] on button "Next" at bounding box center [327, 419] width 64 height 31
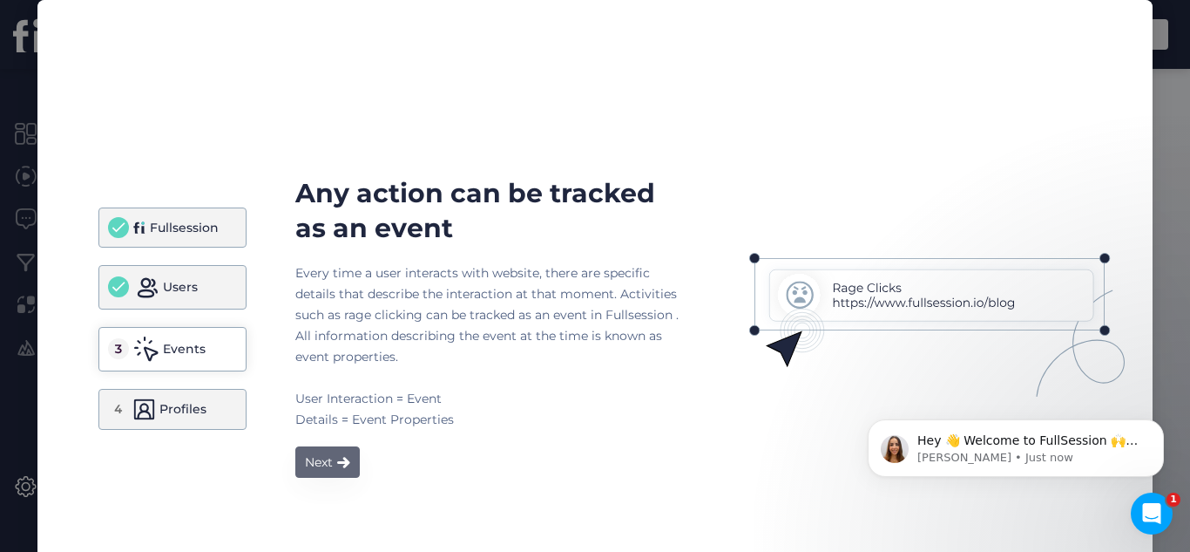
click at [337, 466] on span at bounding box center [343, 462] width 13 height 12
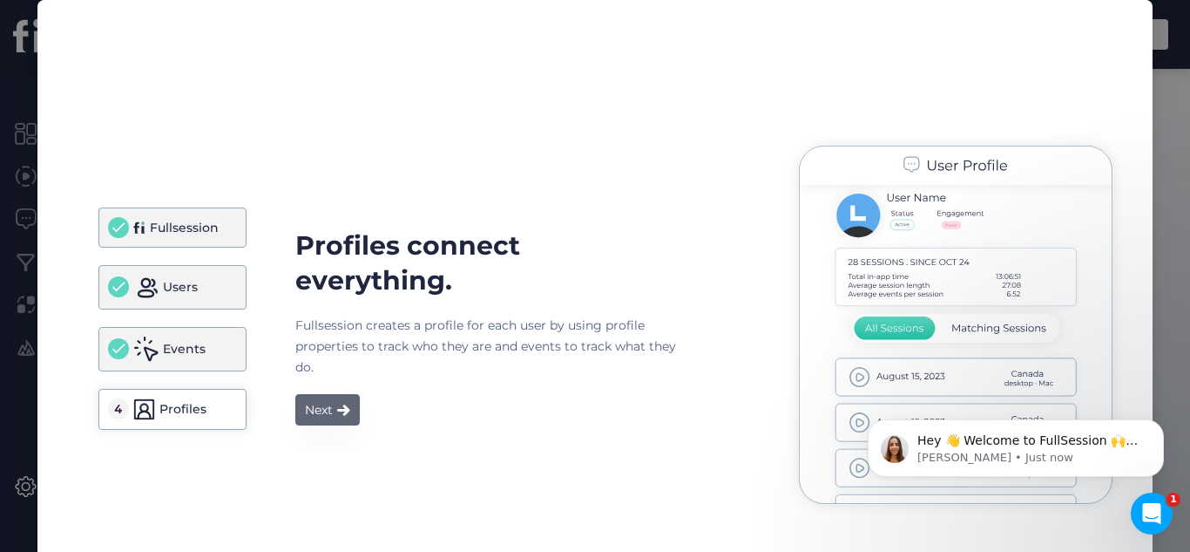
click at [321, 424] on button "Next" at bounding box center [327, 409] width 64 height 31
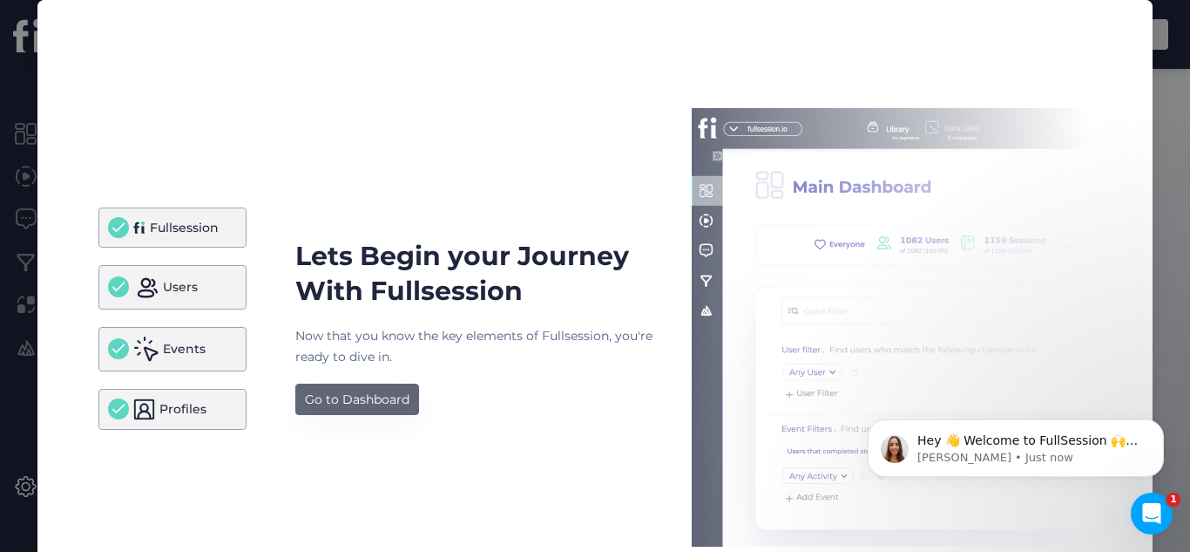
click at [355, 394] on div "Go to Dashboard" at bounding box center [357, 399] width 105 height 21
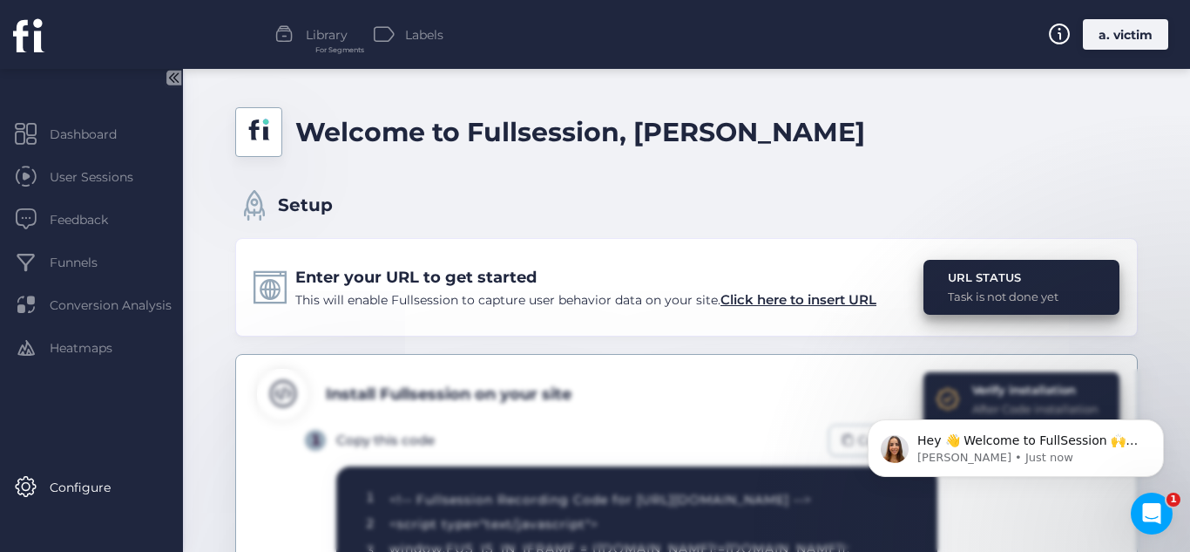
click at [983, 308] on div "URL STATUS Task is not done yet" at bounding box center [1022, 287] width 196 height 55
click at [105, 179] on span "User Sessions" at bounding box center [105, 176] width 110 height 19
click at [105, 153] on div "Dashboard" at bounding box center [91, 133] width 182 height 43
click at [31, 40] on icon at bounding box center [29, 34] width 32 height 35
click at [810, 303] on span "Click here to insert URL" at bounding box center [799, 299] width 156 height 17
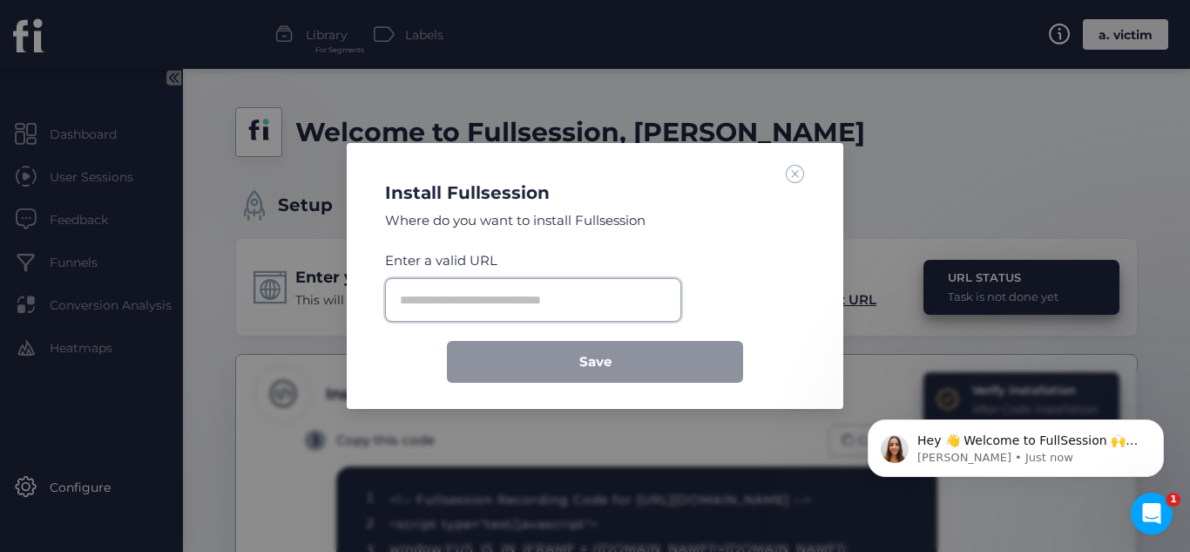
click at [487, 302] on input "text" at bounding box center [533, 300] width 296 height 44
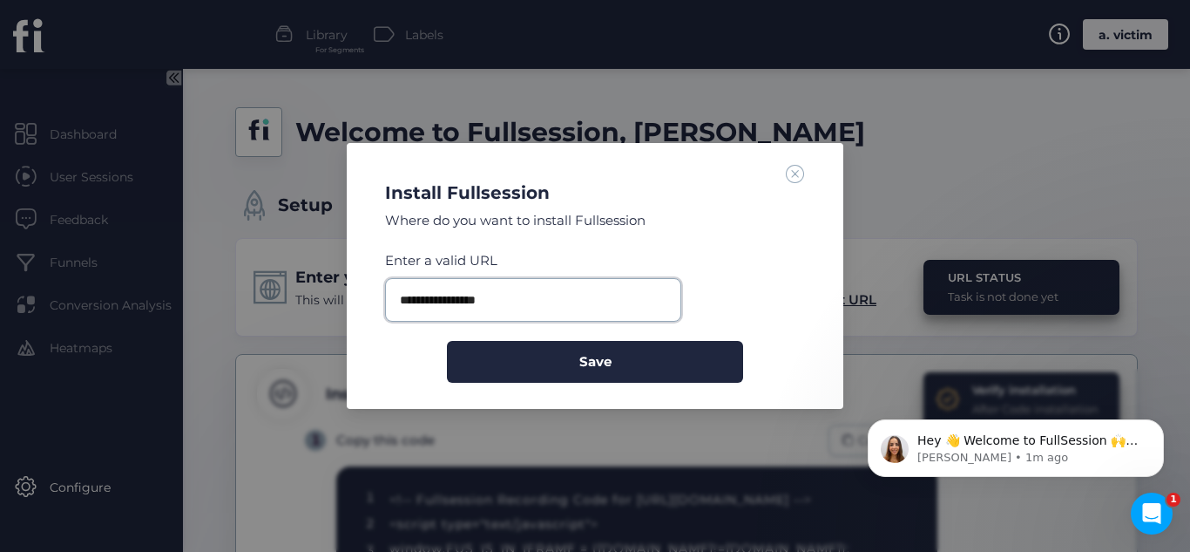
type input "**********"
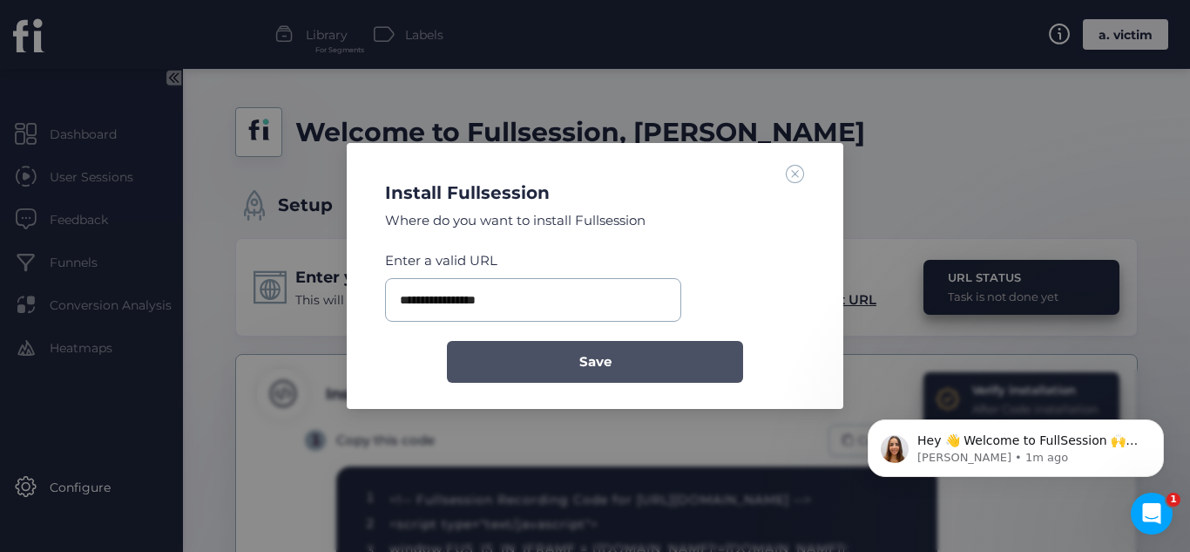
drag, startPoint x: 571, startPoint y: 343, endPoint x: 581, endPoint y: 351, distance: 13.1
click at [581, 351] on button "Save" at bounding box center [595, 362] width 296 height 42
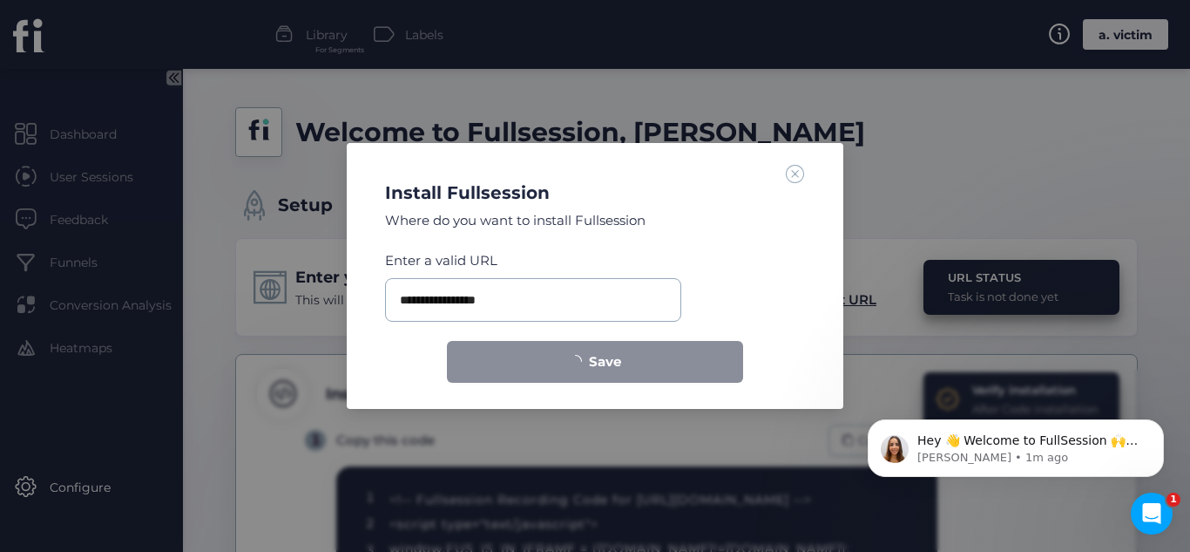
click at [581, 351] on button "Save" at bounding box center [595, 362] width 296 height 42
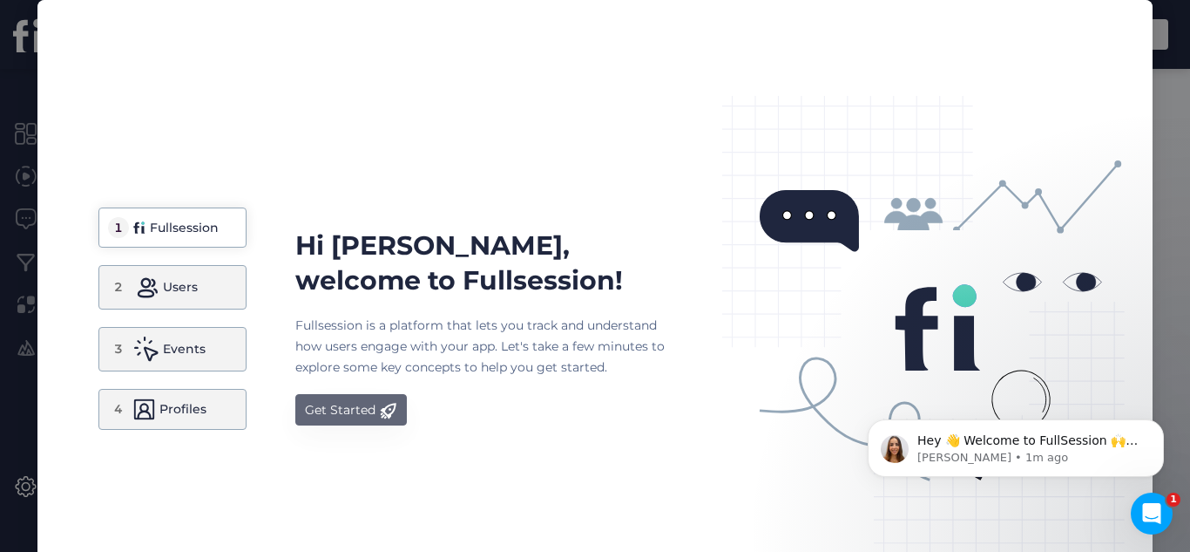
click at [335, 397] on button "Get Started" at bounding box center [351, 409] width 112 height 31
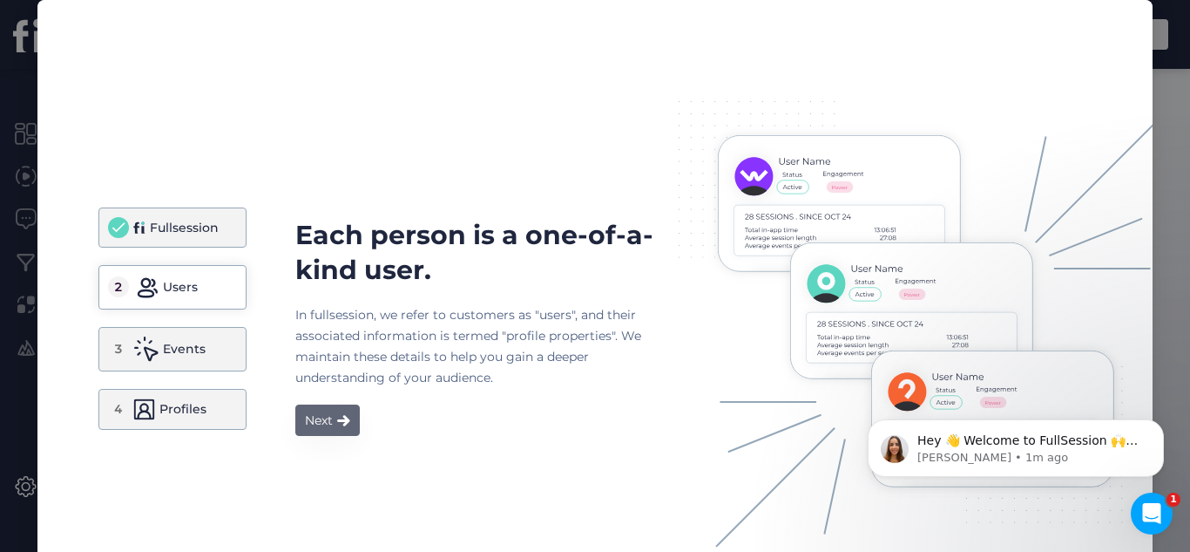
click at [333, 410] on button "Next" at bounding box center [327, 419] width 64 height 31
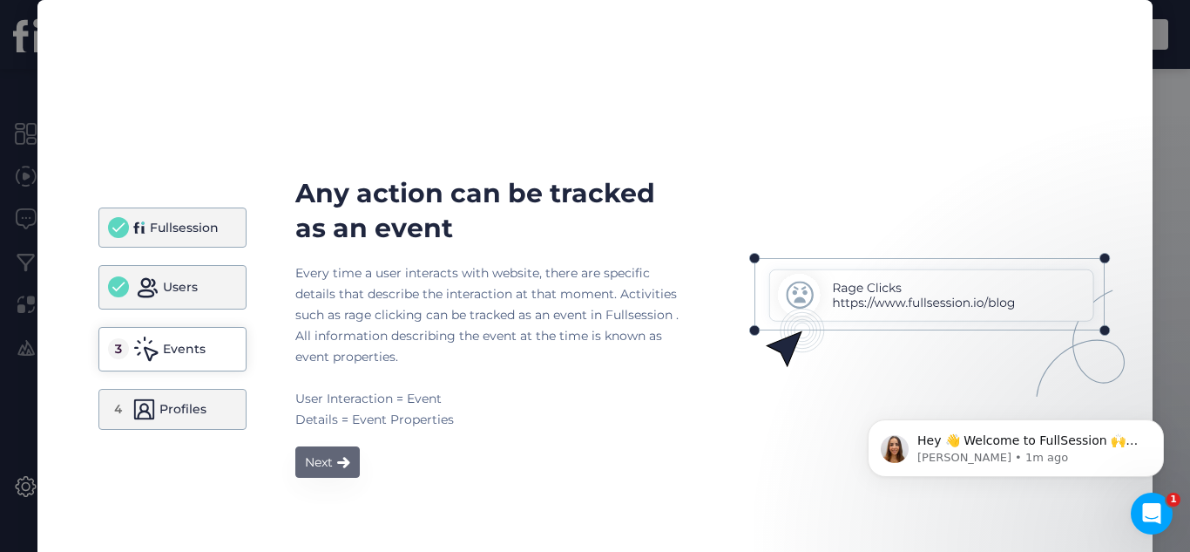
drag, startPoint x: 333, startPoint y: 410, endPoint x: 330, endPoint y: 451, distance: 41.0
click at [330, 451] on div "Any action can be tracked as an event Every time a user interacts with website,…" at bounding box center [486, 327] width 383 height 302
click at [330, 451] on button "Next" at bounding box center [327, 461] width 64 height 31
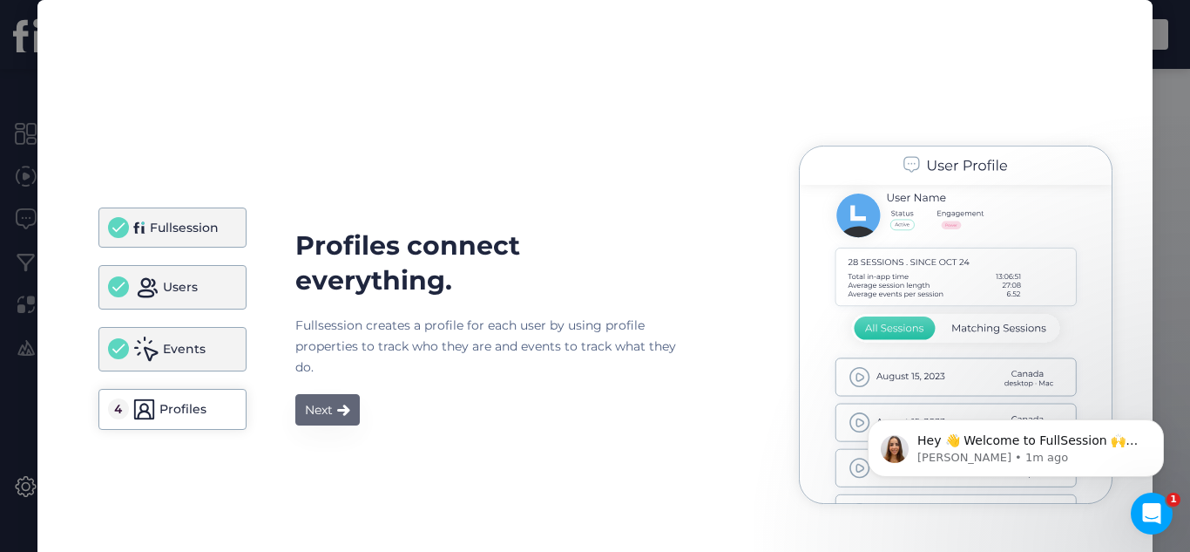
click at [325, 413] on div "Next" at bounding box center [319, 409] width 28 height 21
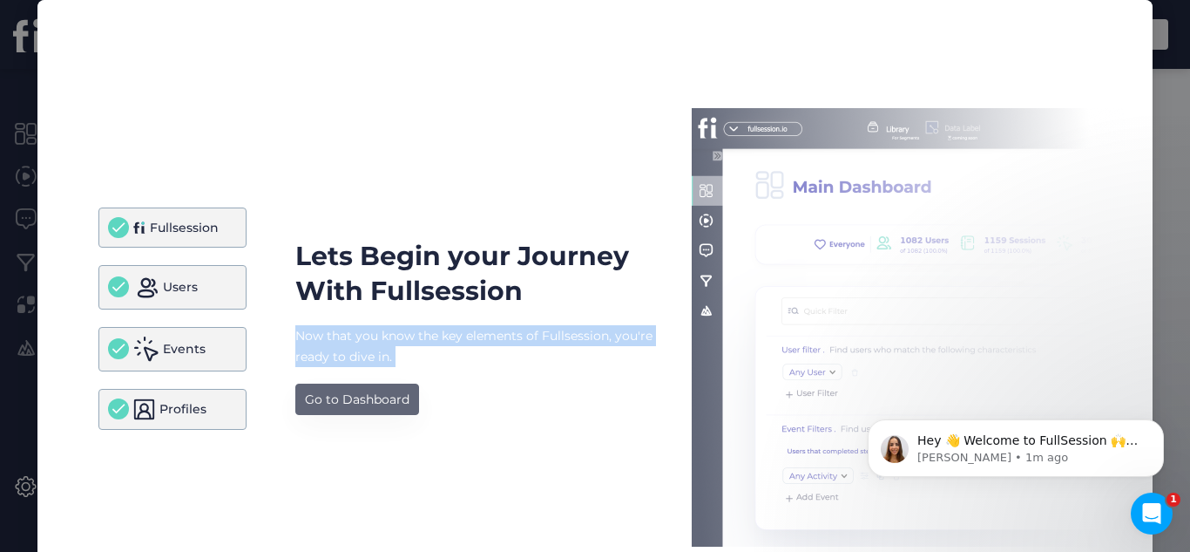
click at [341, 400] on div "Go to Dashboard" at bounding box center [357, 399] width 105 height 21
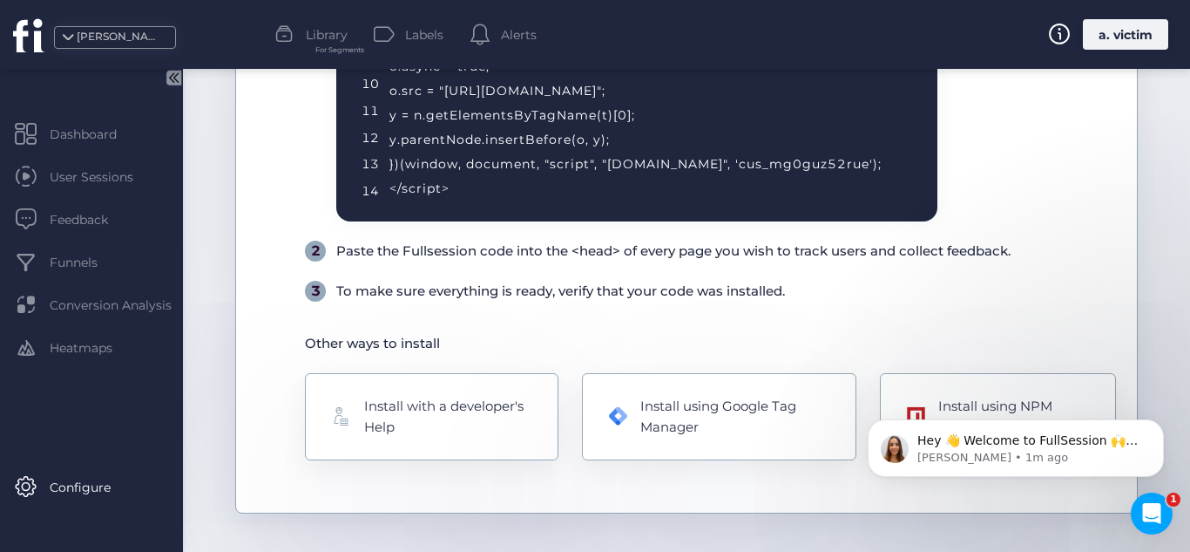
scroll to position [642, 0]
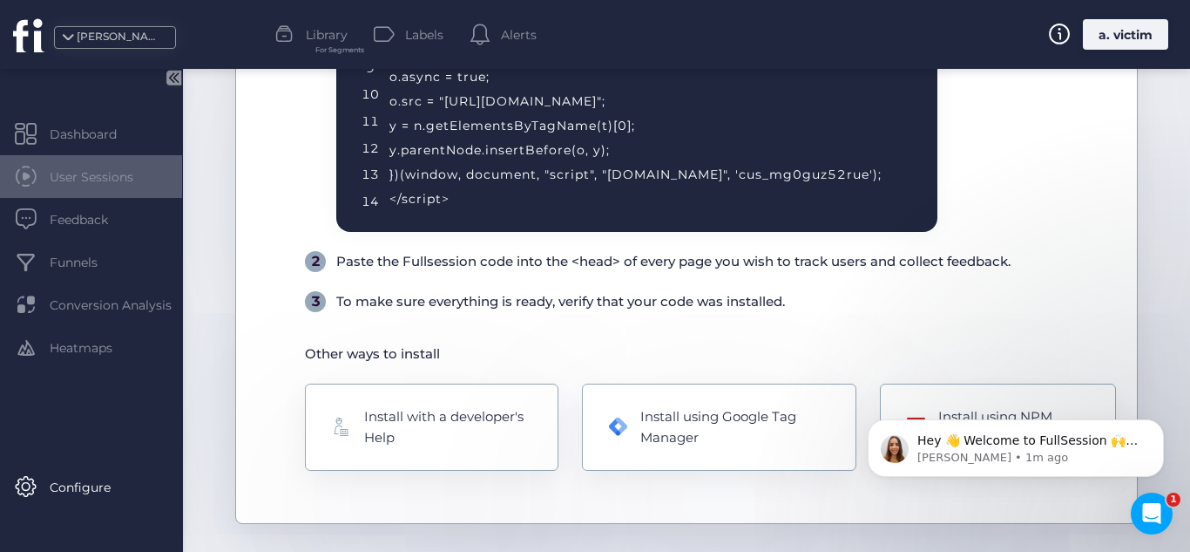
click at [142, 190] on div "User Sessions" at bounding box center [91, 176] width 182 height 43
click at [1155, 423] on icon "Dismiss notification" at bounding box center [1160, 424] width 10 height 10
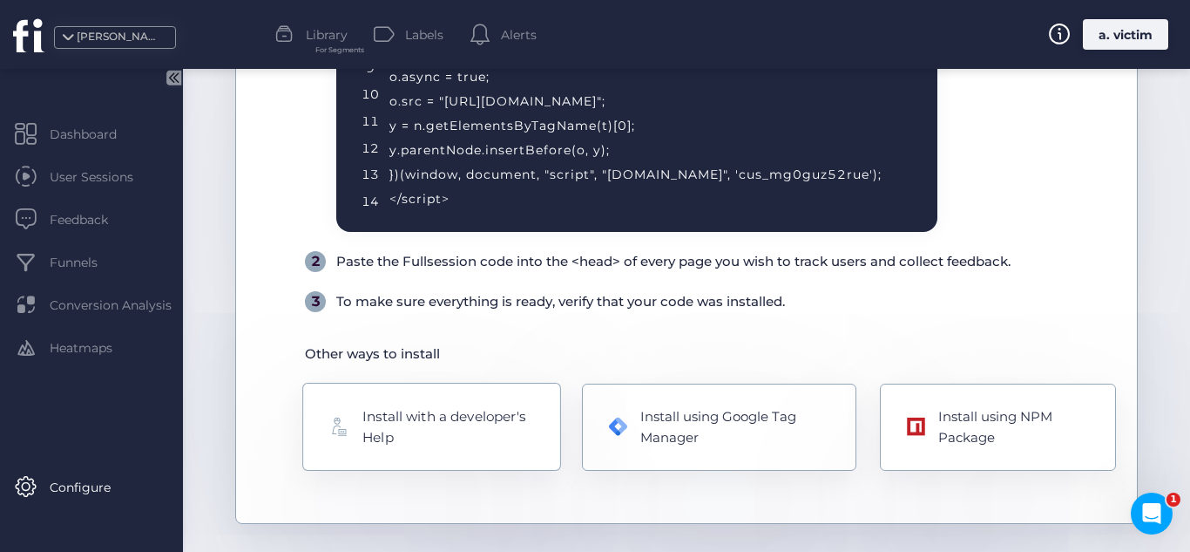
click at [484, 439] on div "Install with a developer's Help" at bounding box center [448, 427] width 171 height 42
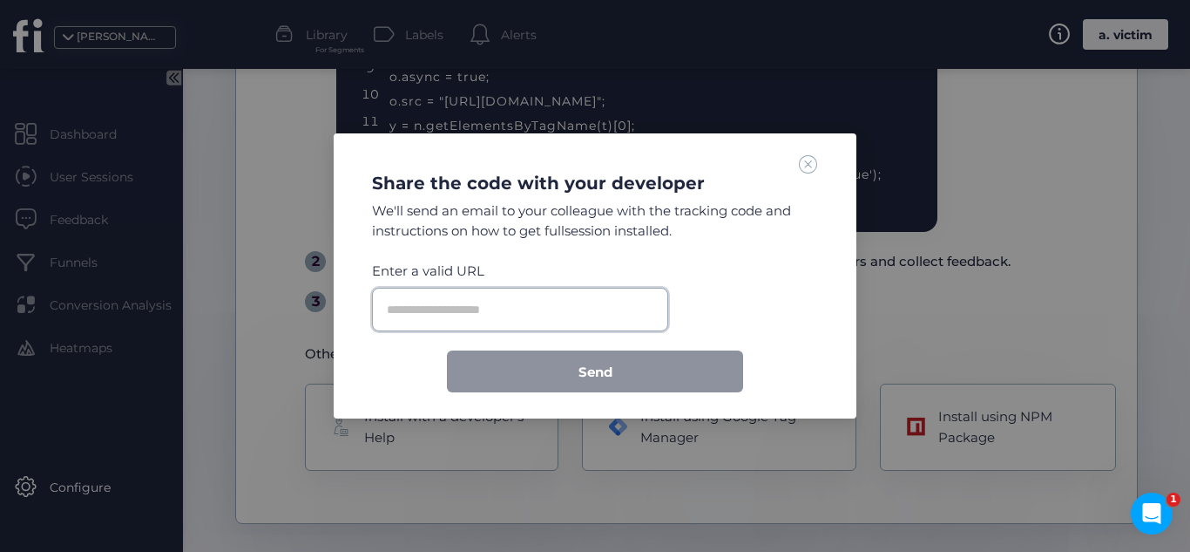
click at [540, 318] on input "text" at bounding box center [520, 310] width 296 height 44
type input "******"
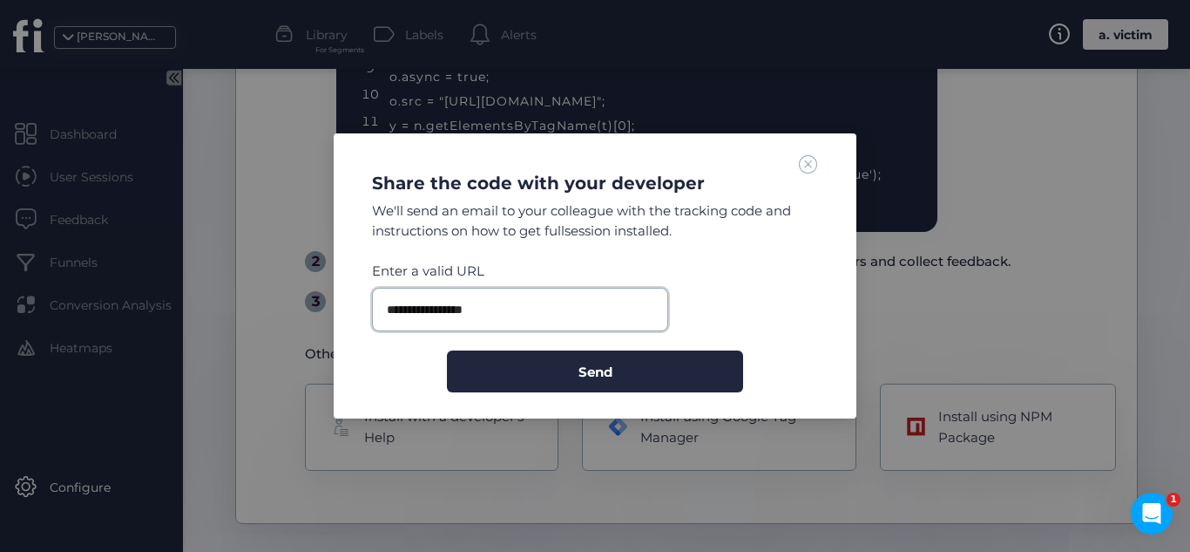
type input "**********"
click at [447, 350] on button "Send" at bounding box center [595, 371] width 296 height 42
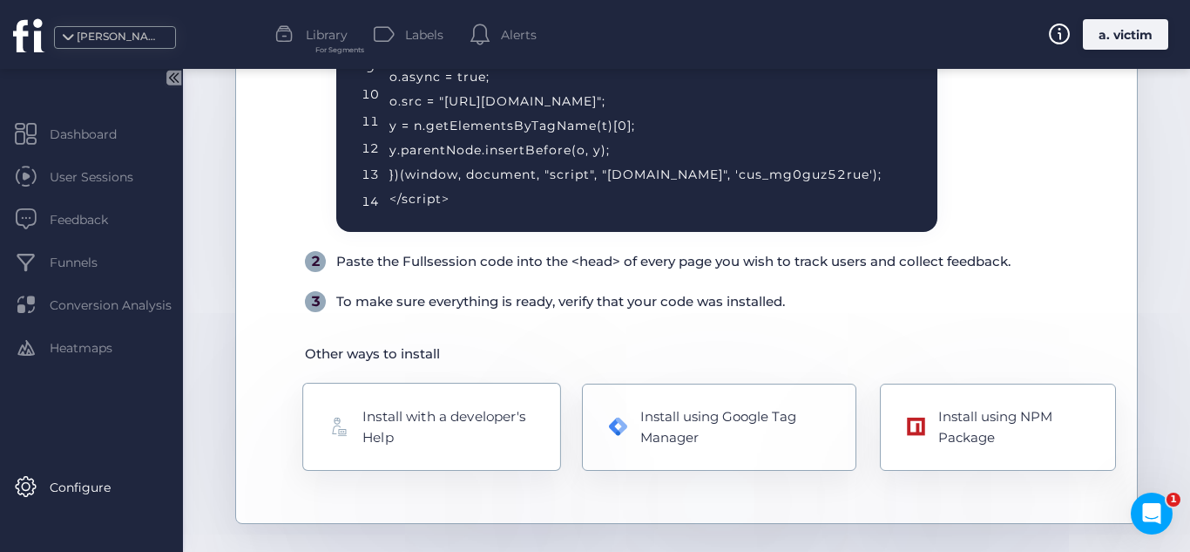
scroll to position [0, 0]
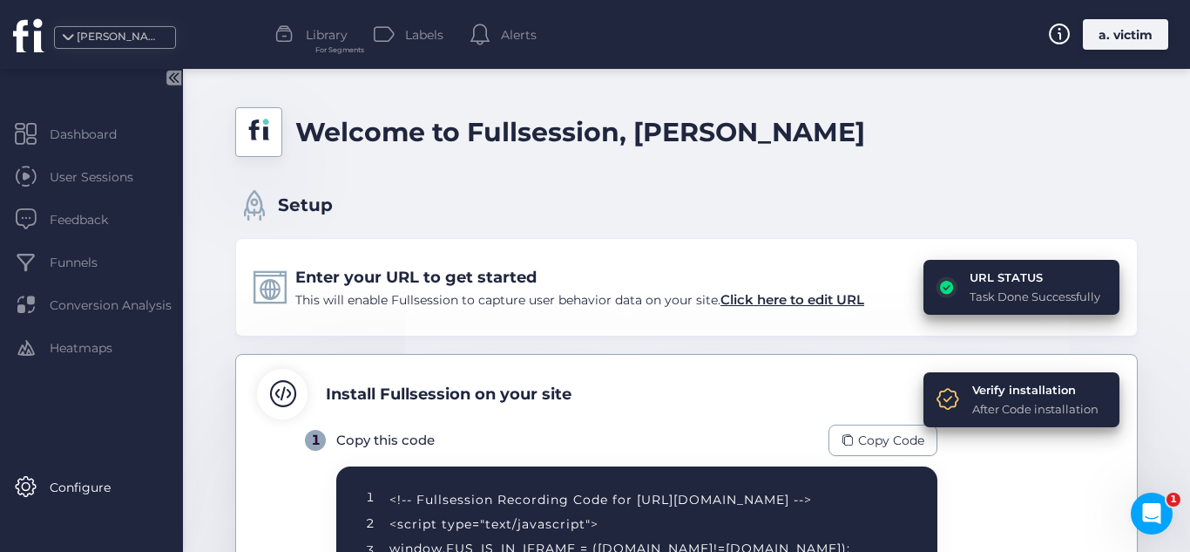
click at [1132, 31] on div "a. victim" at bounding box center [1125, 34] width 85 height 31
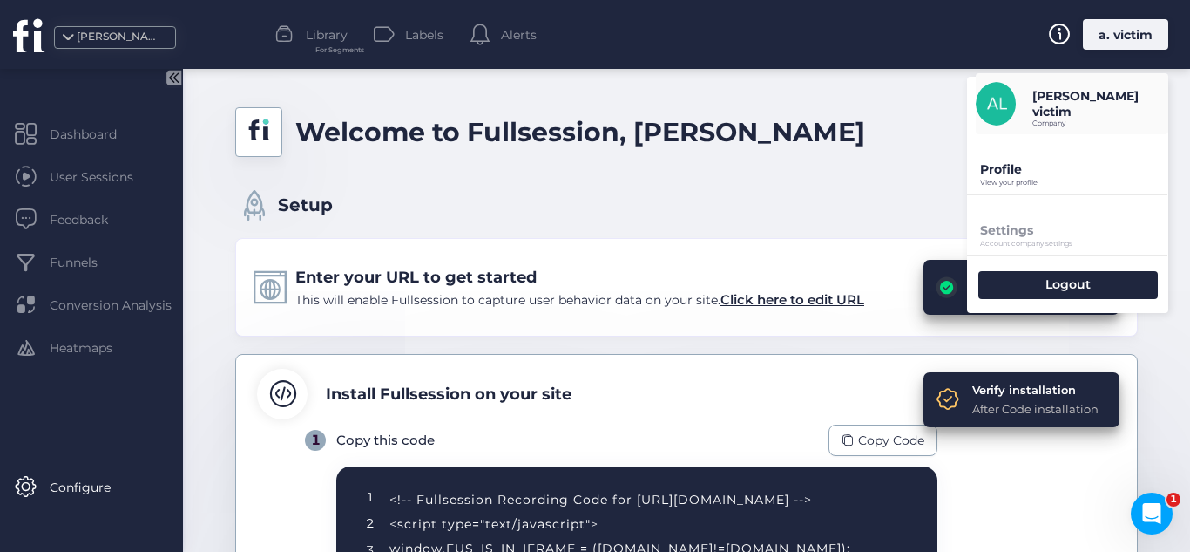
click at [506, 31] on span "Alerts" at bounding box center [519, 34] width 36 height 19
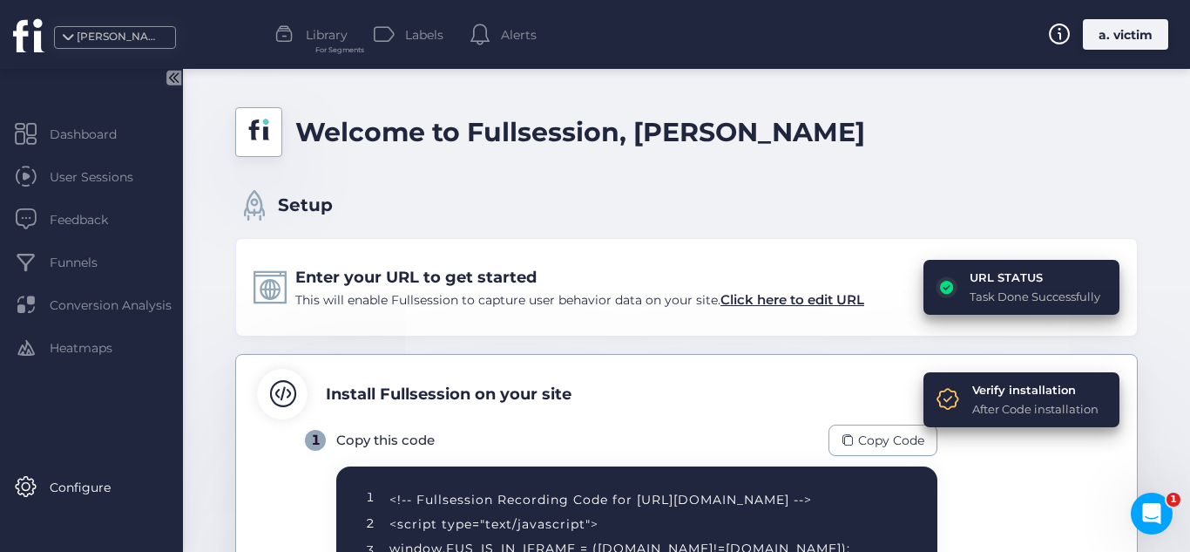
click at [1102, 39] on div "a. victim" at bounding box center [1125, 34] width 85 height 31
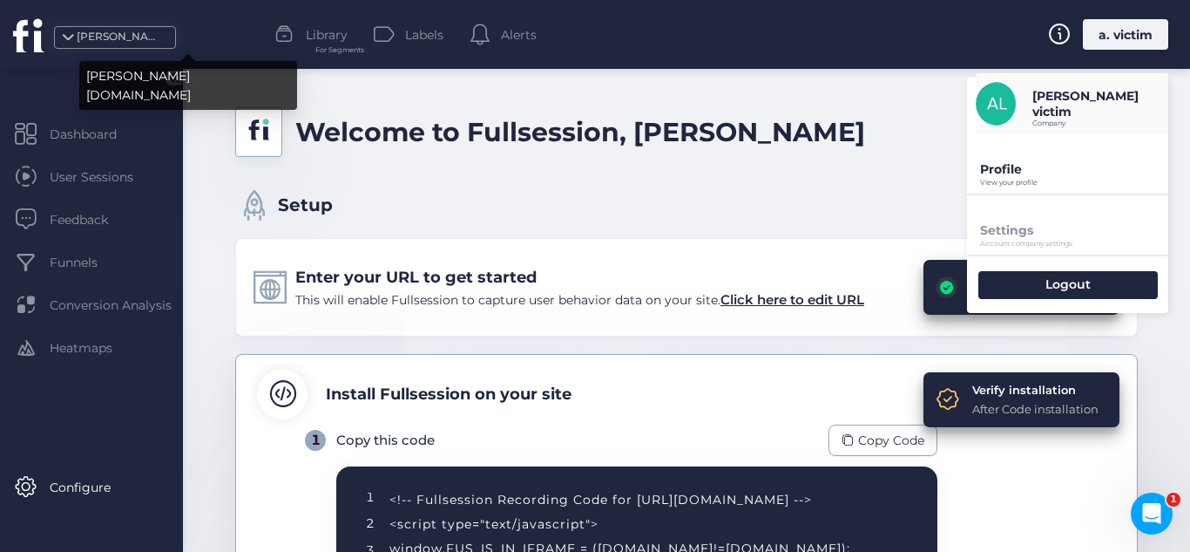
click at [104, 49] on div "[PERSON_NAME][DOMAIN_NAME]" at bounding box center [188, 79] width 218 height 61
click at [69, 39] on span at bounding box center [67, 42] width 17 height 17
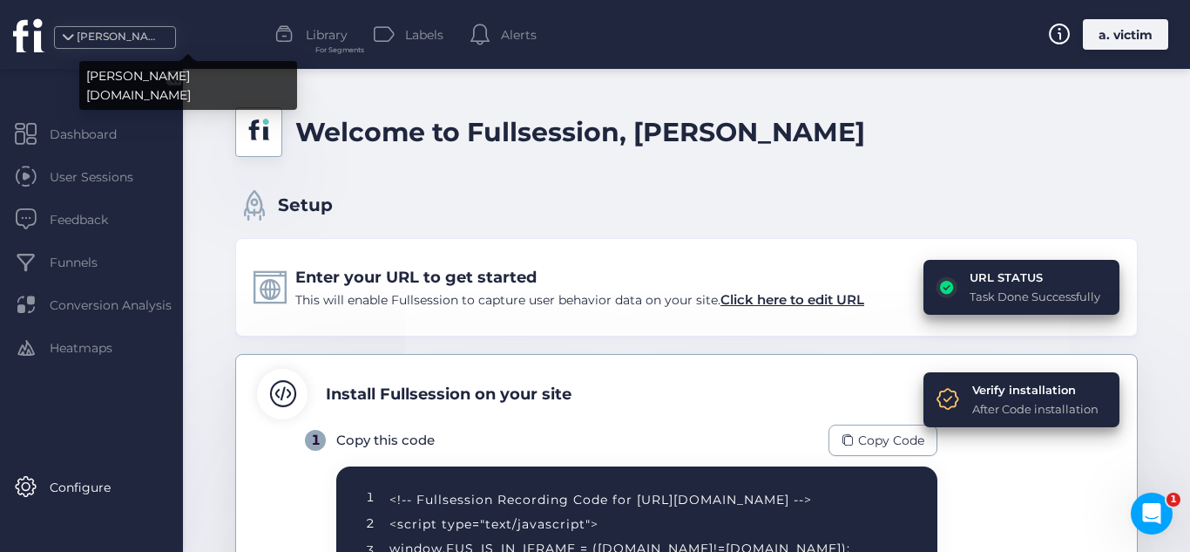
click at [123, 44] on div "[PERSON_NAME][DOMAIN_NAME]" at bounding box center [120, 37] width 87 height 17
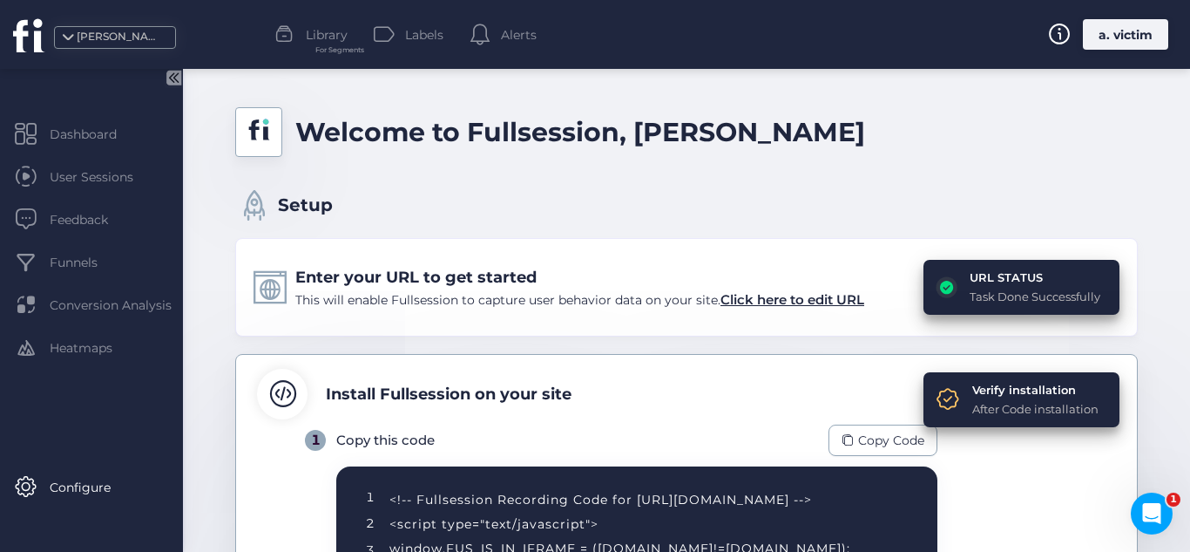
click at [1115, 40] on div "a. victim" at bounding box center [1125, 34] width 85 height 31
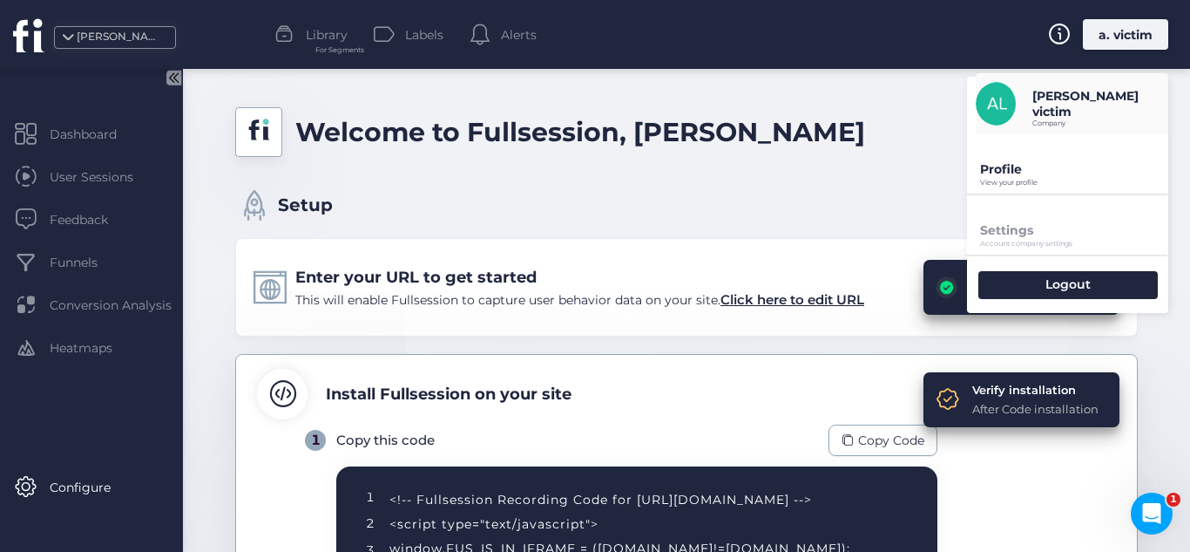
click at [1032, 166] on p "Profile" at bounding box center [1074, 169] width 188 height 16
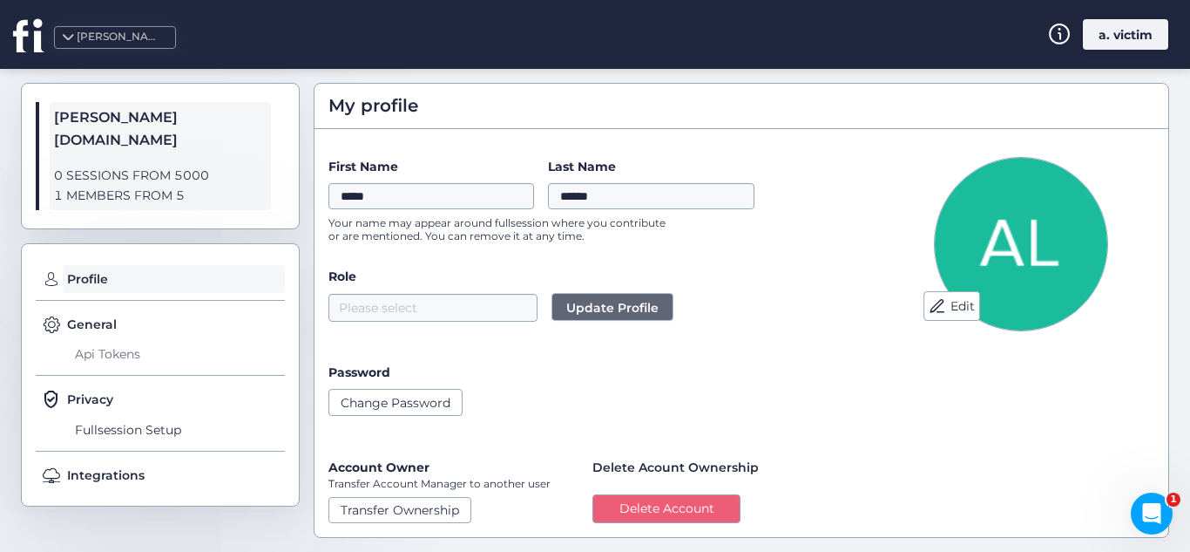
click at [92, 341] on span "Api Tokens" at bounding box center [178, 355] width 214 height 28
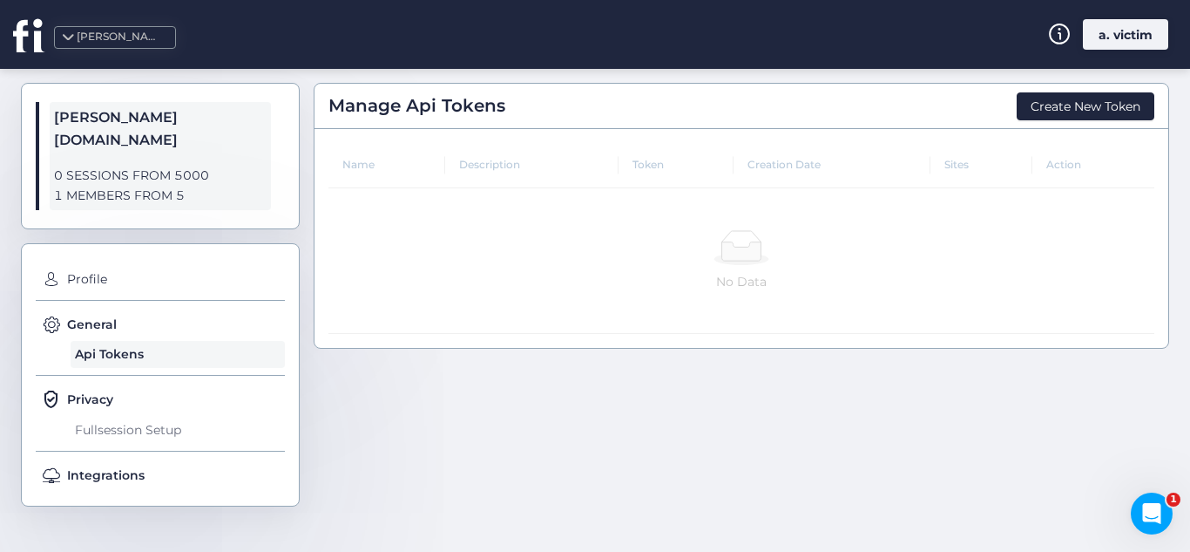
click at [133, 416] on span "Fullsession Setup" at bounding box center [178, 430] width 214 height 28
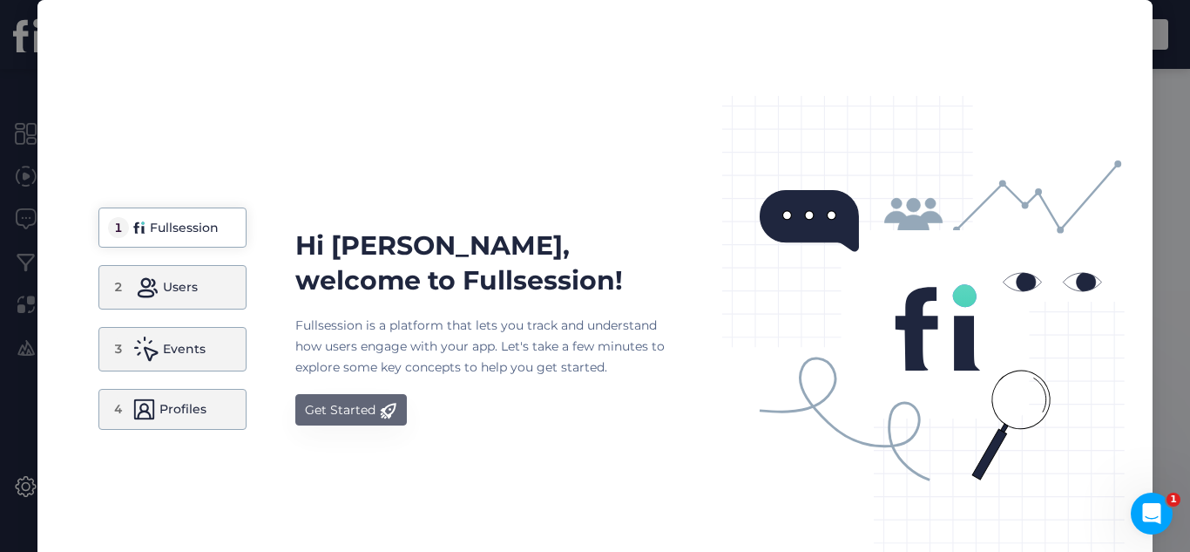
click at [366, 408] on div "Get Started" at bounding box center [340, 409] width 71 height 21
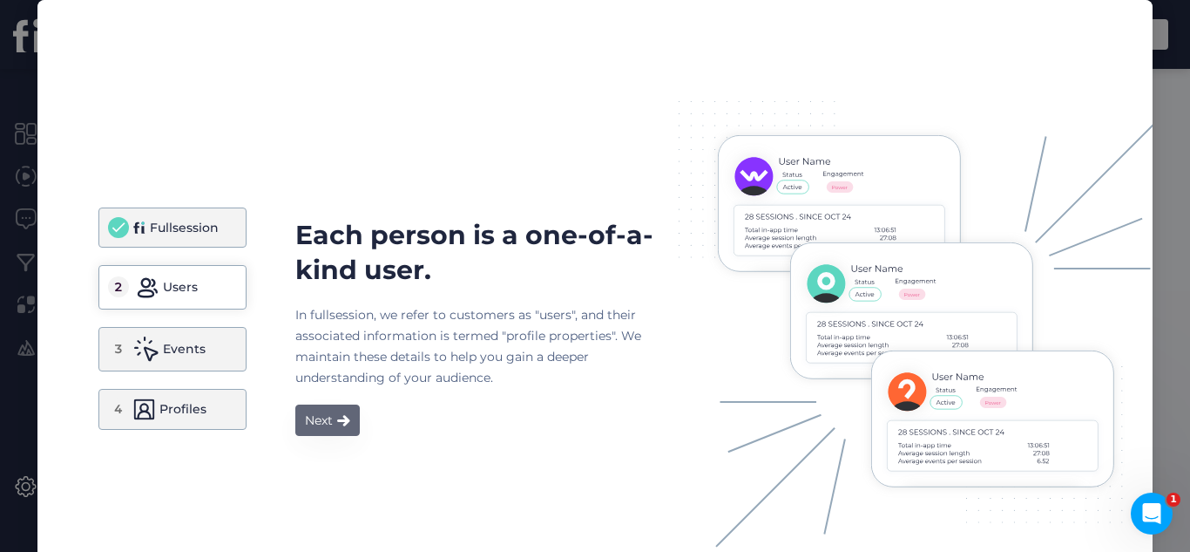
click at [324, 412] on div "Next" at bounding box center [319, 420] width 28 height 21
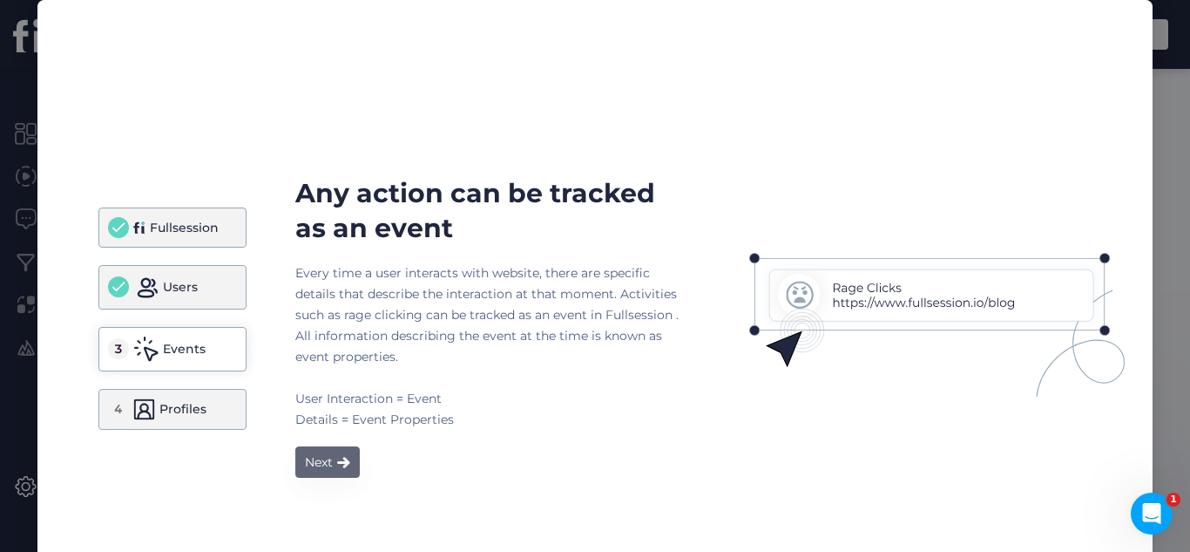
click at [323, 453] on div "Next" at bounding box center [319, 461] width 28 height 21
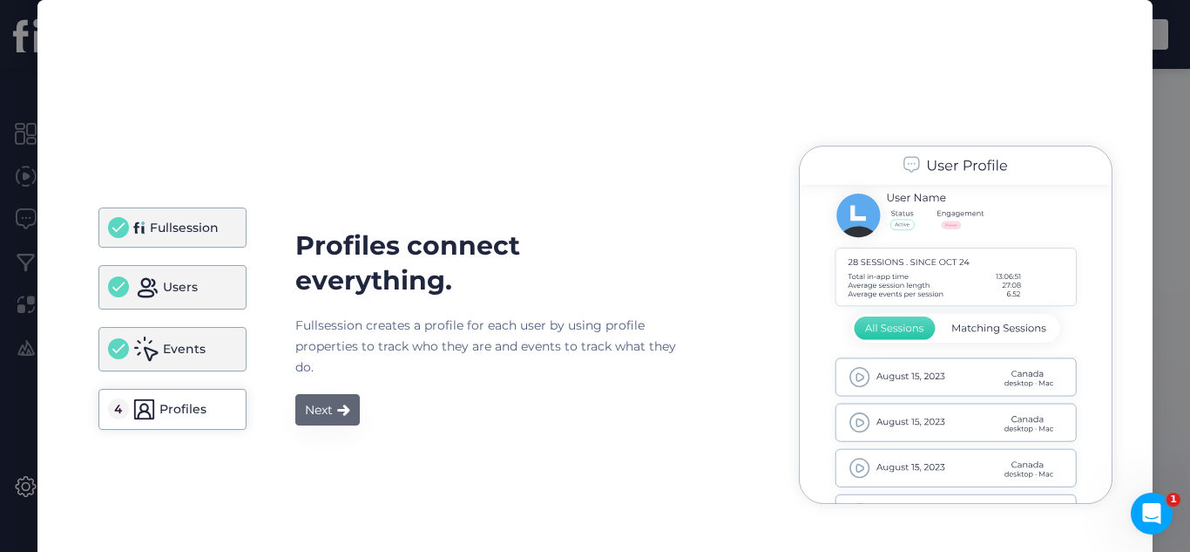
click at [320, 410] on div "Next" at bounding box center [319, 409] width 28 height 21
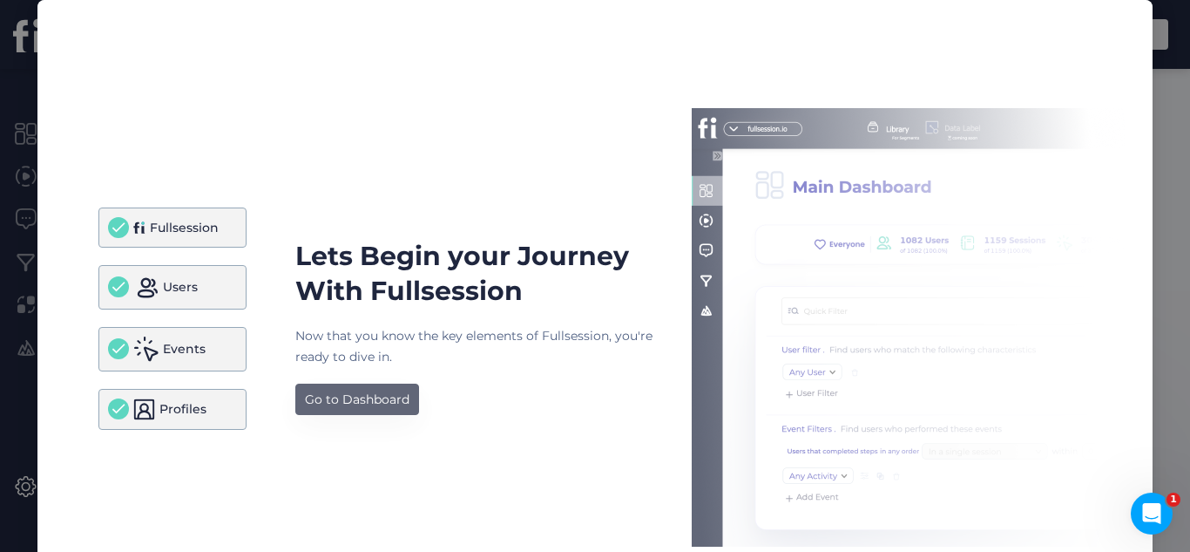
click at [320, 410] on button "Go to Dashboard" at bounding box center [357, 398] width 124 height 31
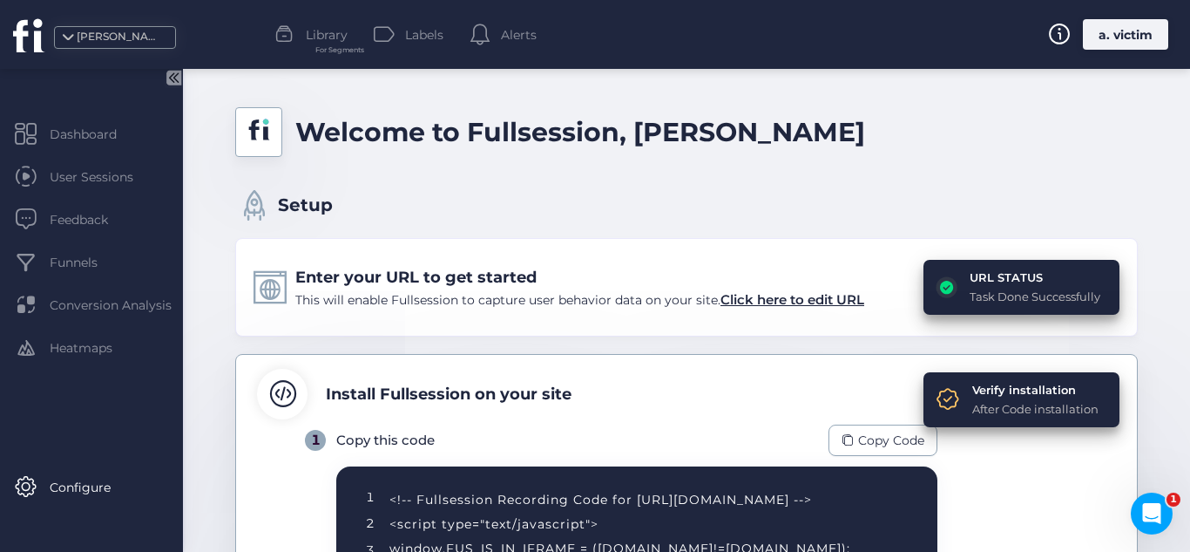
click at [1107, 36] on div "a. victim" at bounding box center [1125, 34] width 85 height 31
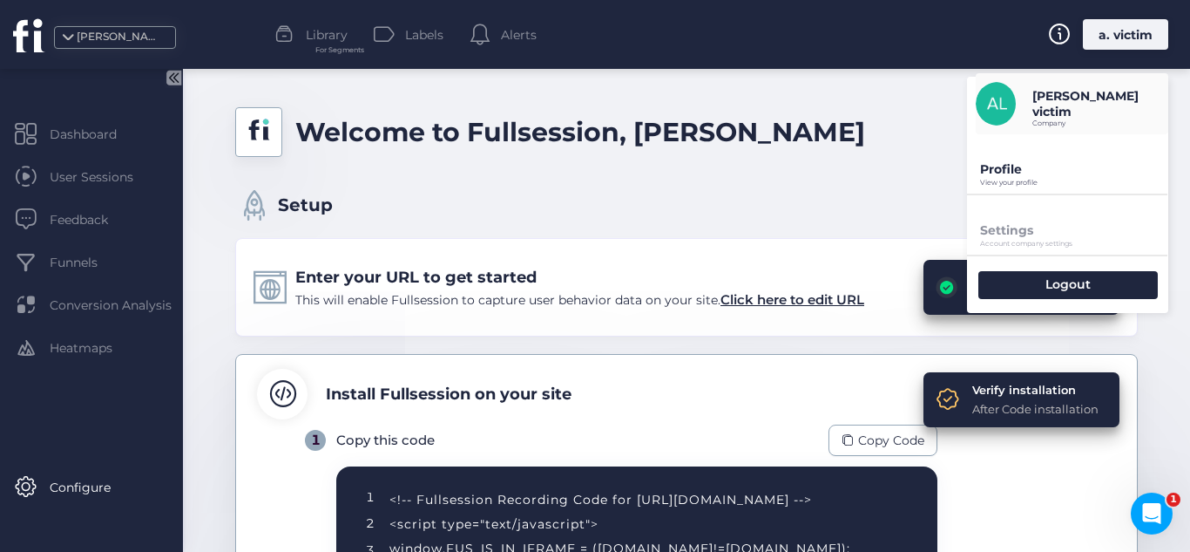
click at [1037, 174] on p "Profile" at bounding box center [1074, 169] width 188 height 16
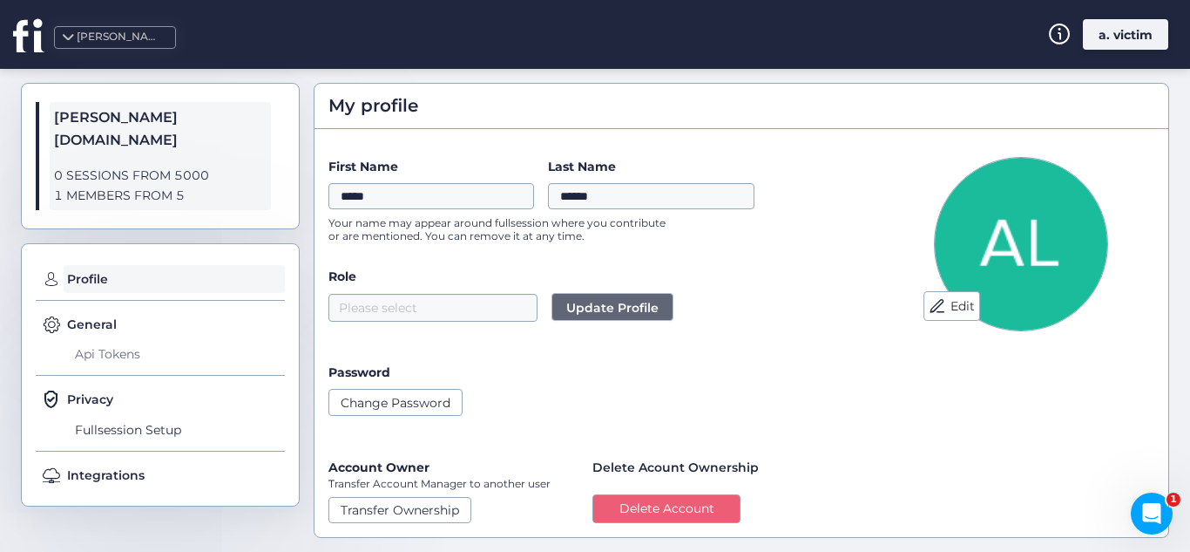
click at [125, 341] on span "Api Tokens" at bounding box center [178, 355] width 214 height 28
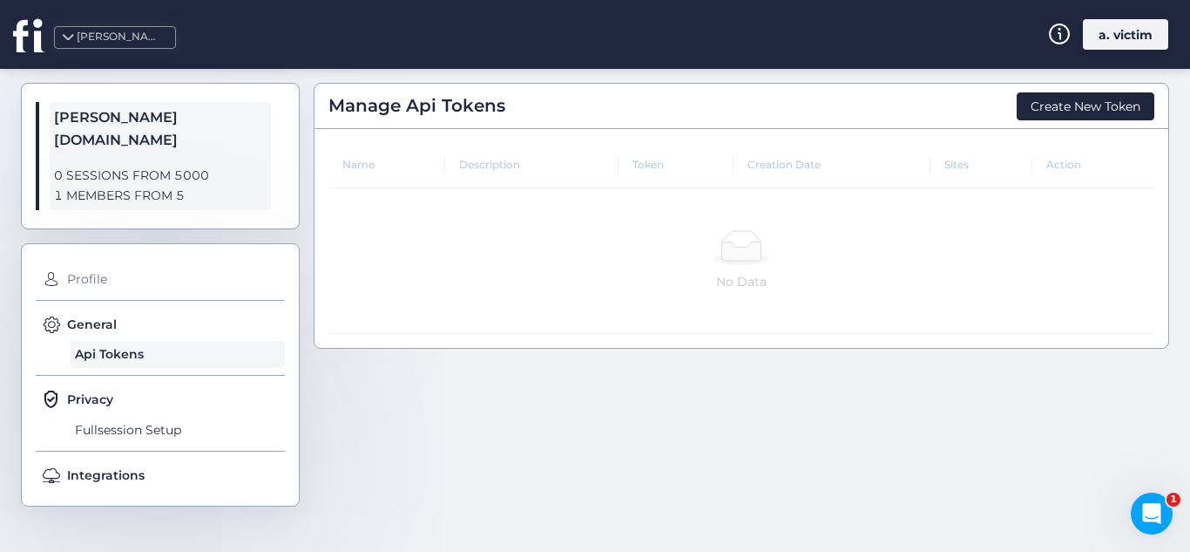
click at [153, 265] on span "Profile" at bounding box center [174, 279] width 222 height 28
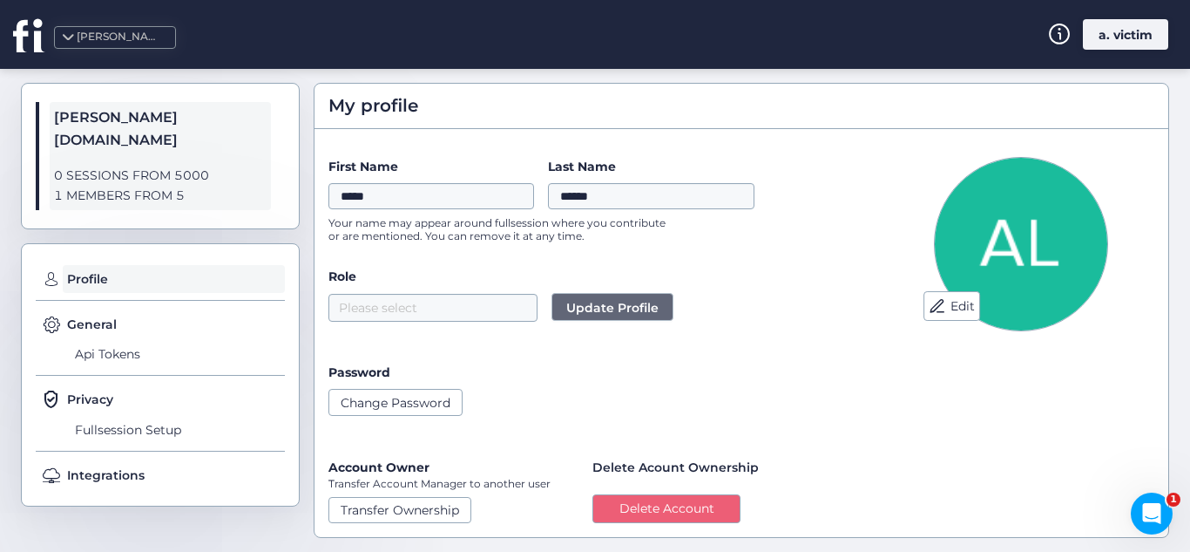
click at [173, 186] on span "1 MEMBERS FROM 5" at bounding box center [160, 196] width 213 height 20
click at [396, 506] on button "Transfer Ownership" at bounding box center [400, 510] width 143 height 26
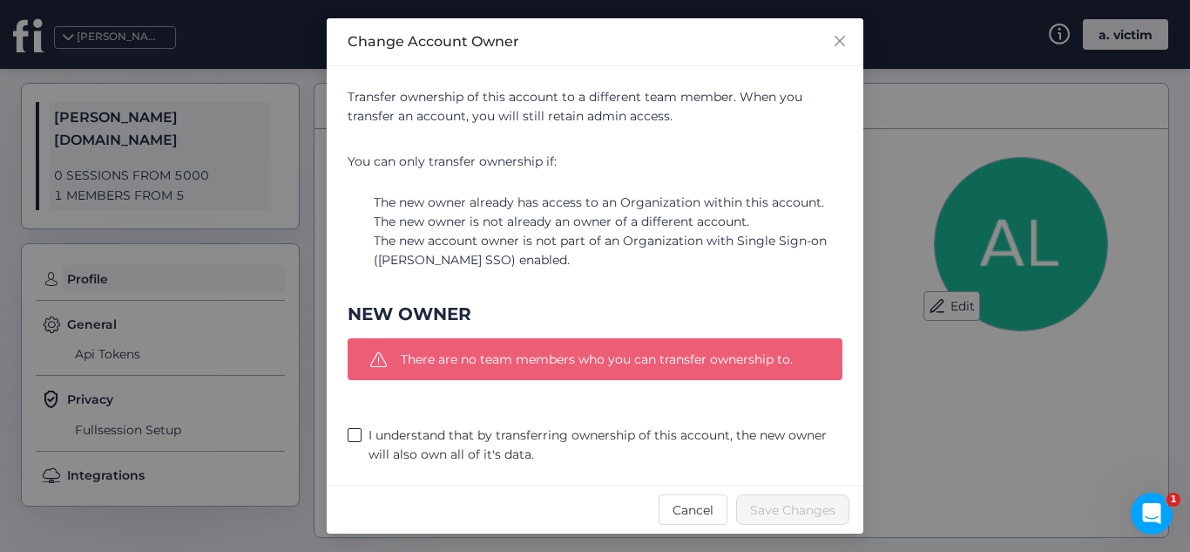
click at [492, 437] on span "I understand that by transferring ownership of this account, the new owner will…" at bounding box center [602, 444] width 481 height 38
click at [695, 520] on button "Cancel" at bounding box center [693, 509] width 69 height 31
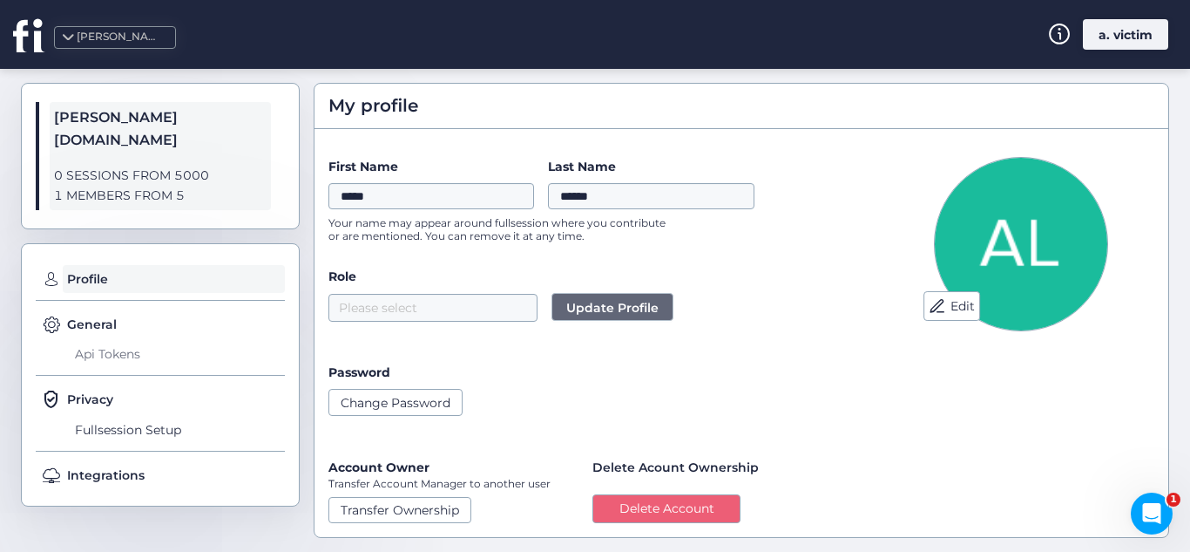
click at [116, 341] on span "Api Tokens" at bounding box center [178, 355] width 214 height 28
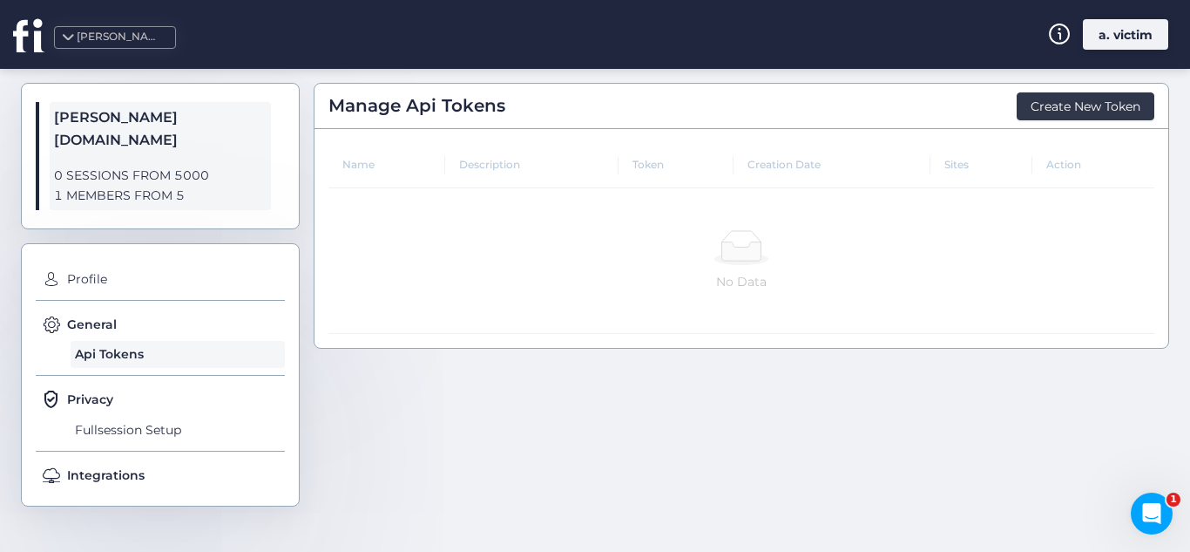
click at [1066, 114] on span "Create New Token" at bounding box center [1086, 106] width 110 height 19
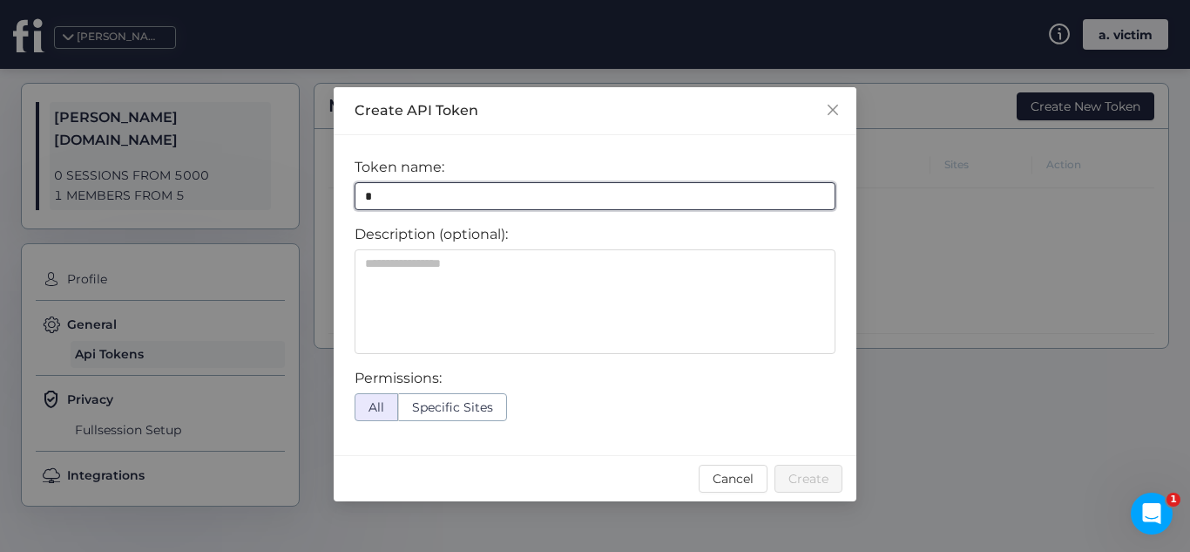
click at [580, 206] on input "*" at bounding box center [595, 196] width 481 height 28
type input "*****"
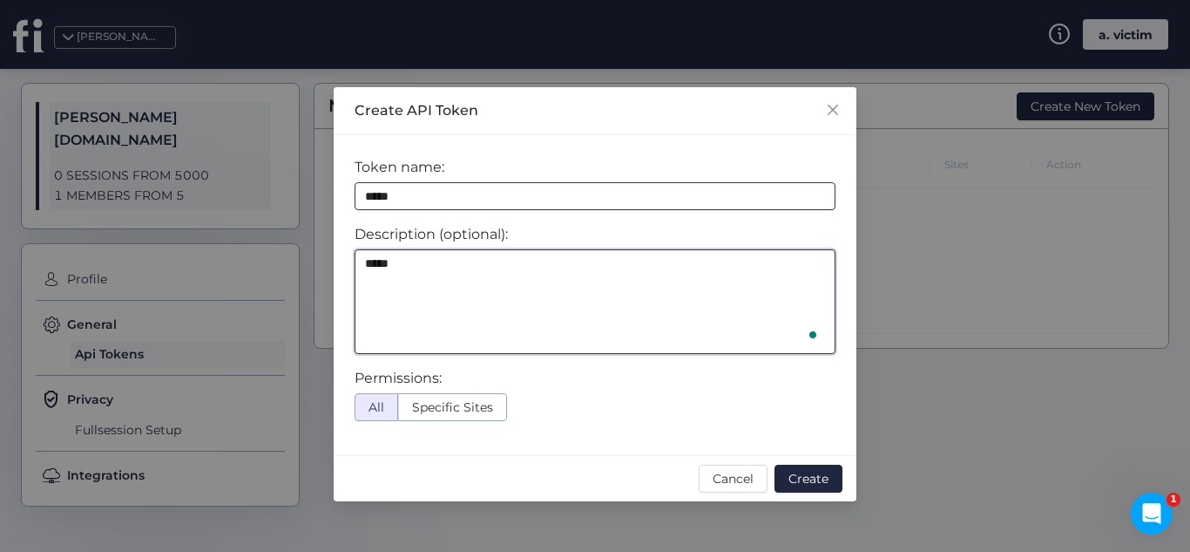
type textarea "*****"
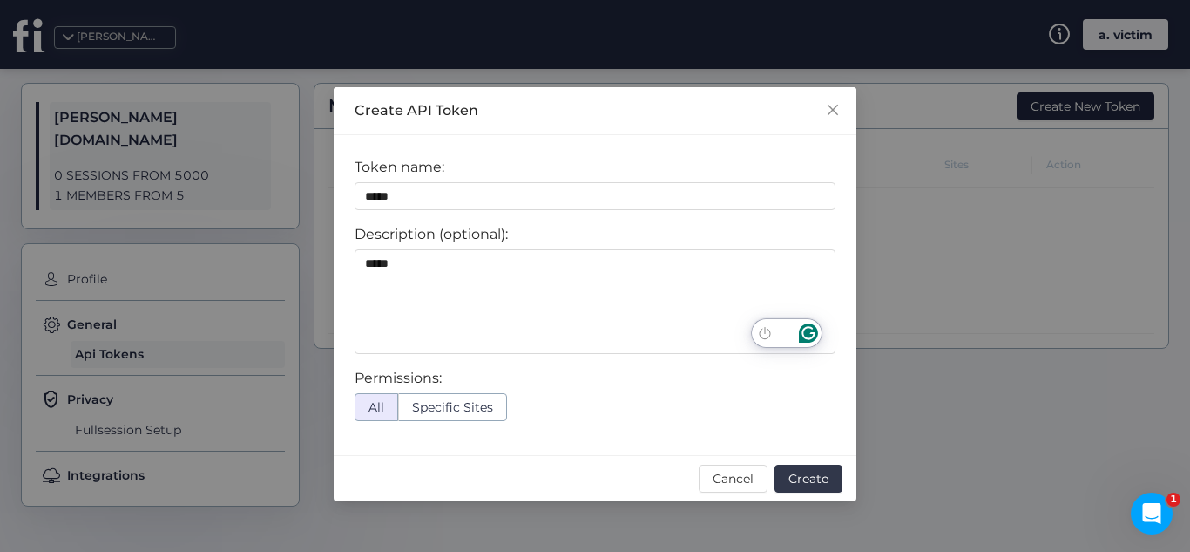
click at [809, 473] on span "Create" at bounding box center [809, 478] width 40 height 19
